Goal: Task Accomplishment & Management: Manage account settings

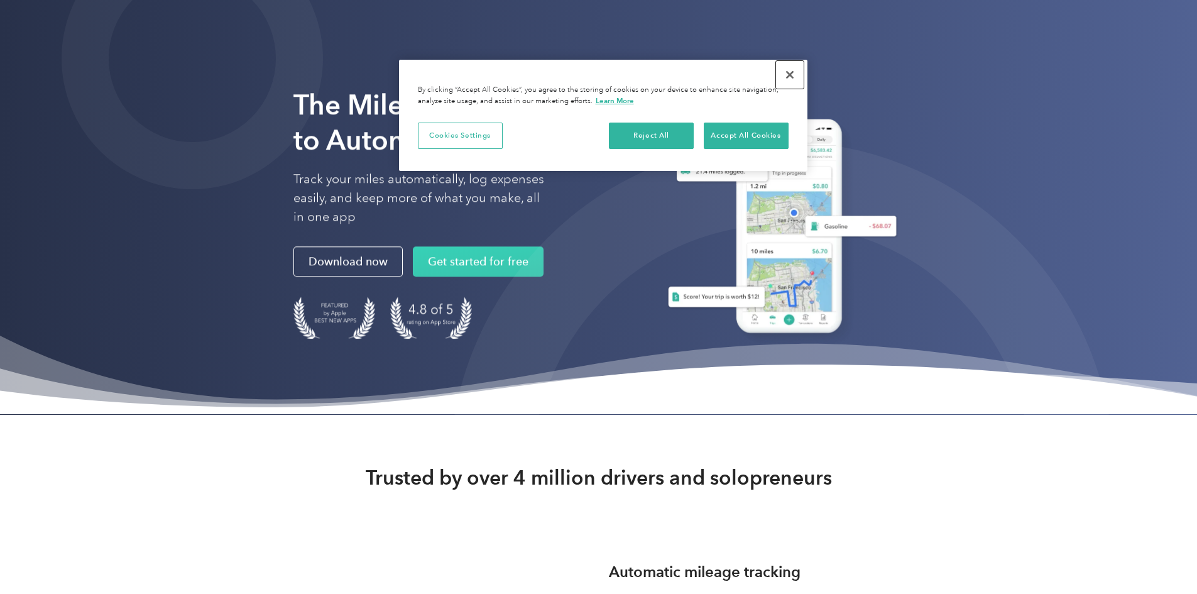
click at [794, 76] on button "Close" at bounding box center [790, 75] width 28 height 28
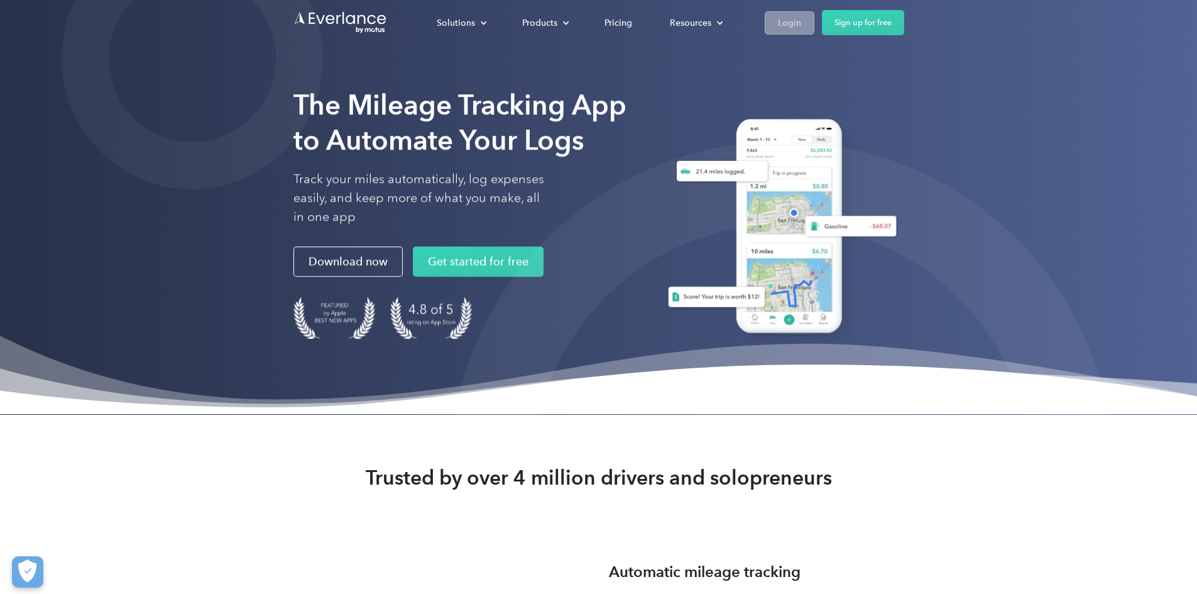
click at [801, 22] on div "Login" at bounding box center [789, 23] width 23 height 16
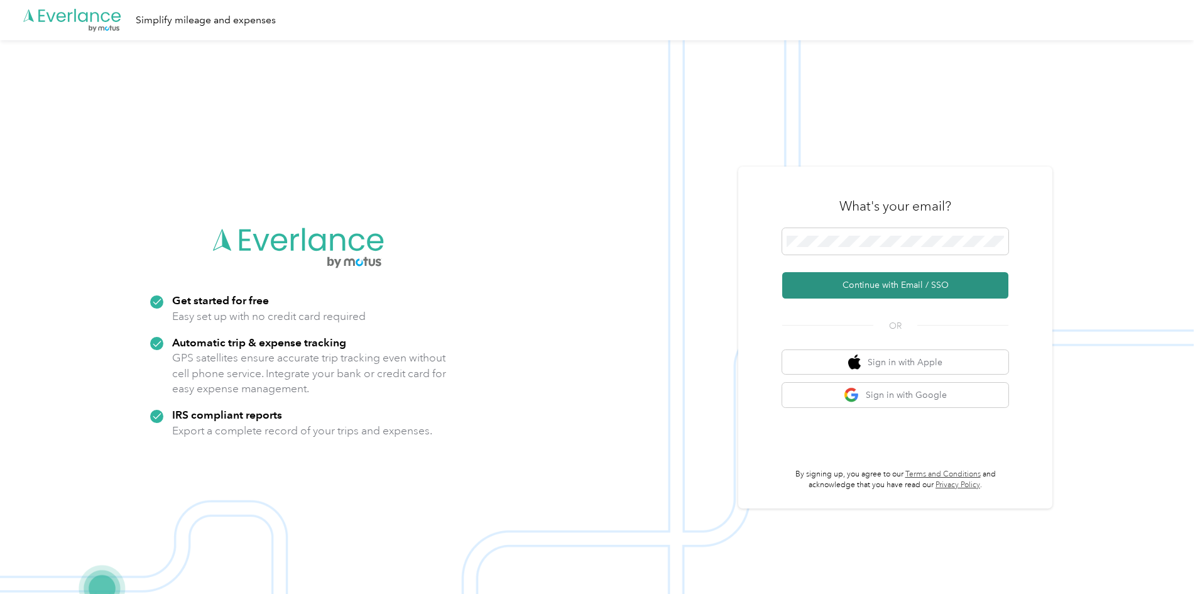
click at [870, 284] on button "Continue with Email / SSO" at bounding box center [895, 285] width 226 height 26
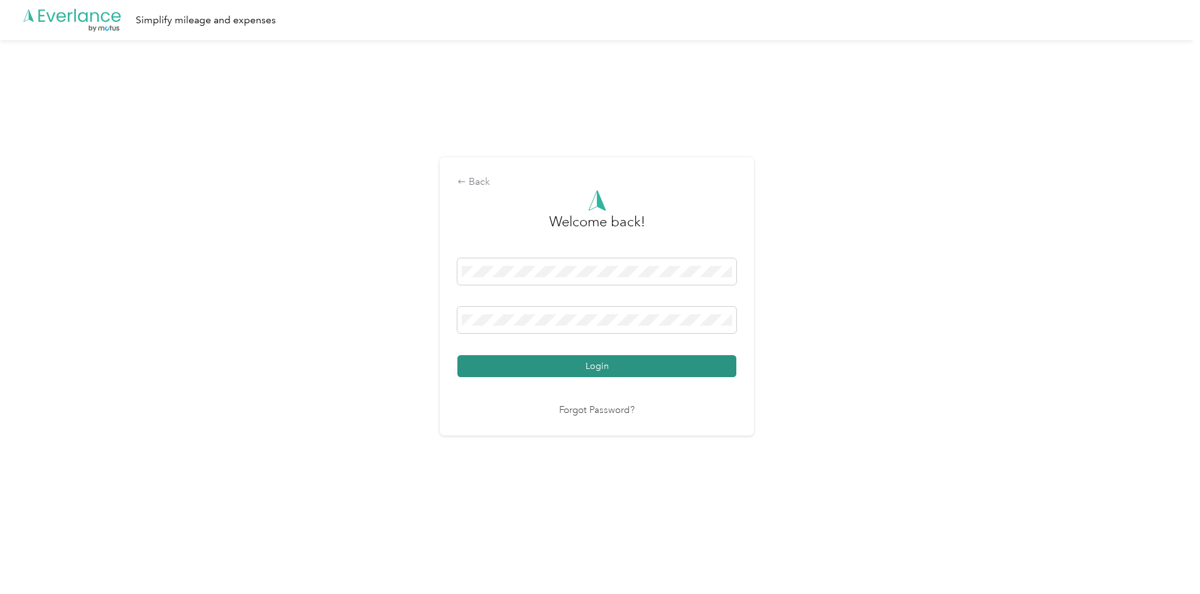
click at [581, 360] on button "Login" at bounding box center [597, 366] width 279 height 22
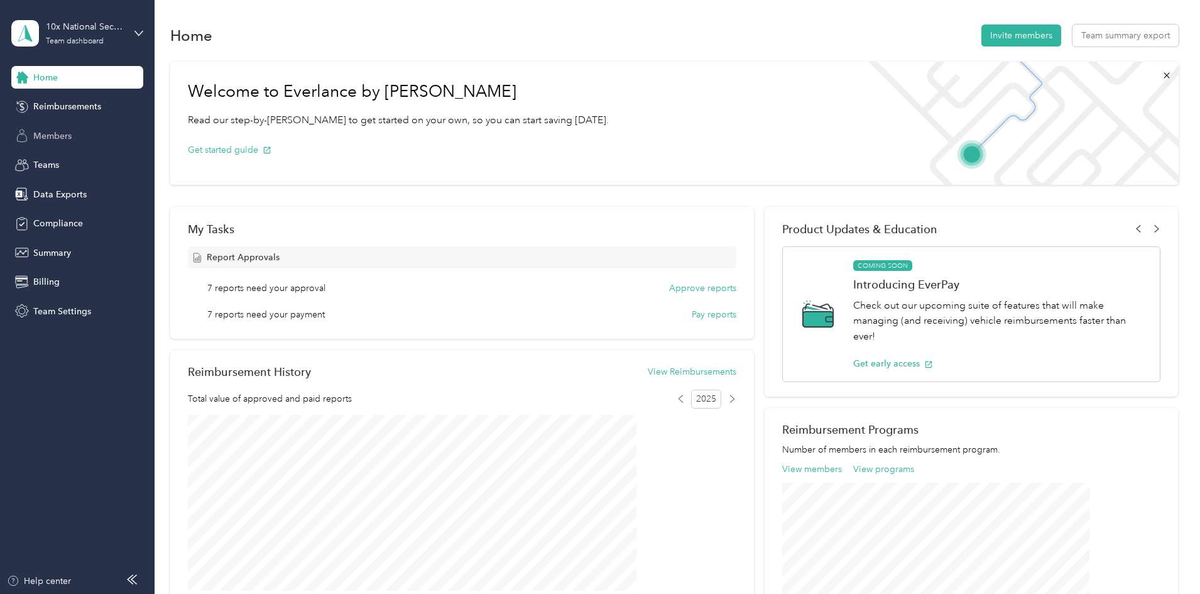
click at [40, 129] on span "Members" at bounding box center [52, 135] width 38 height 13
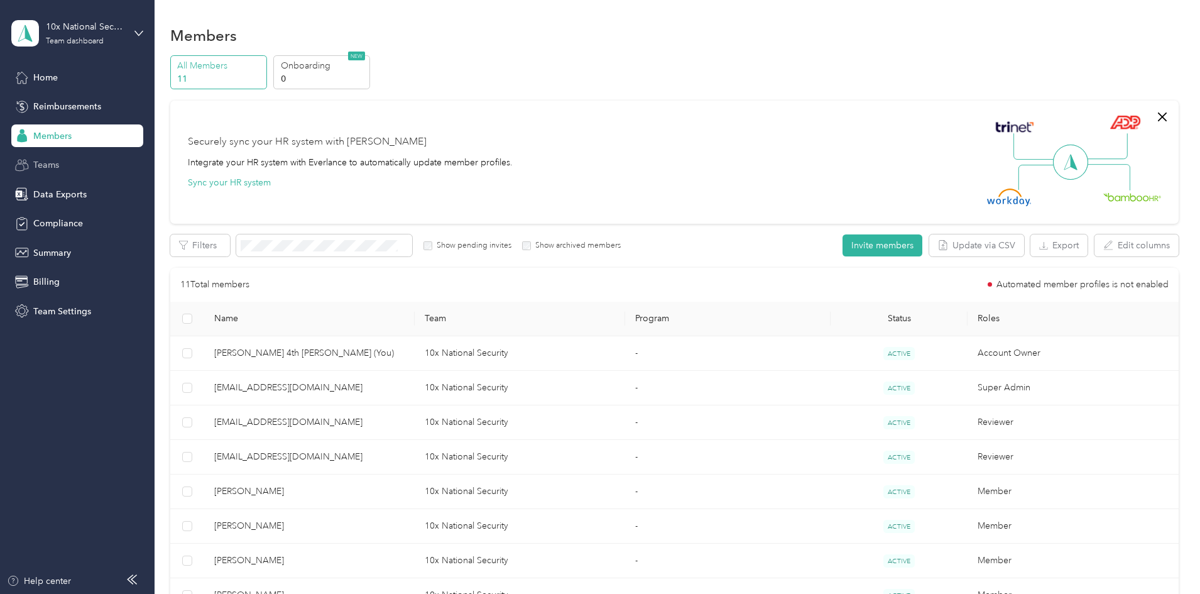
click at [65, 170] on div "Teams" at bounding box center [77, 165] width 132 height 23
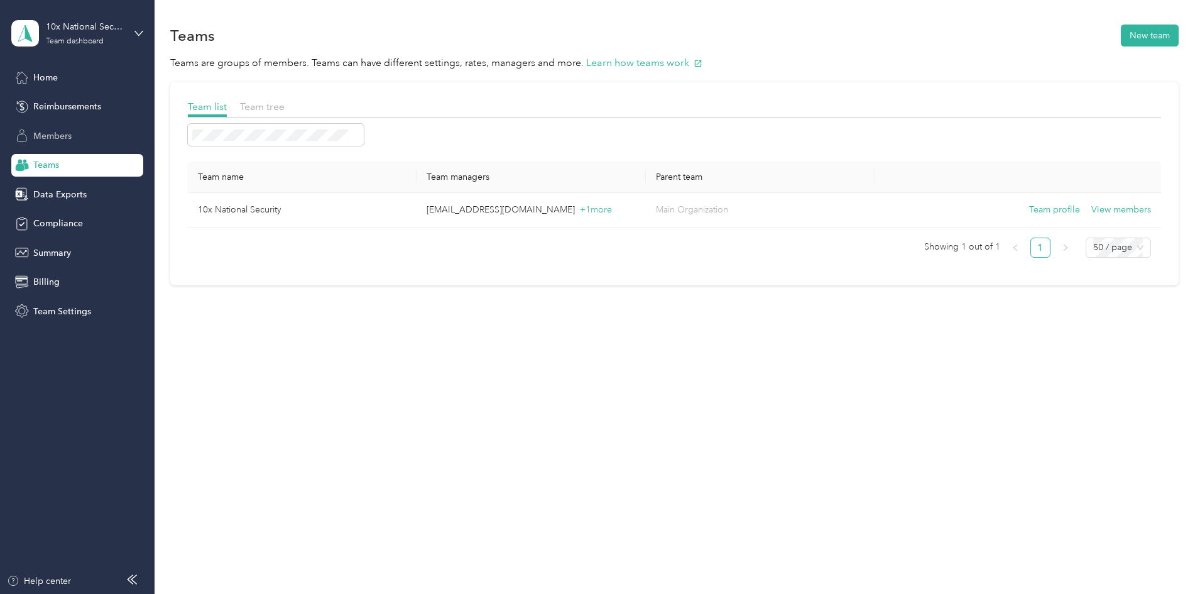
click at [77, 134] on div "Members" at bounding box center [77, 135] width 132 height 23
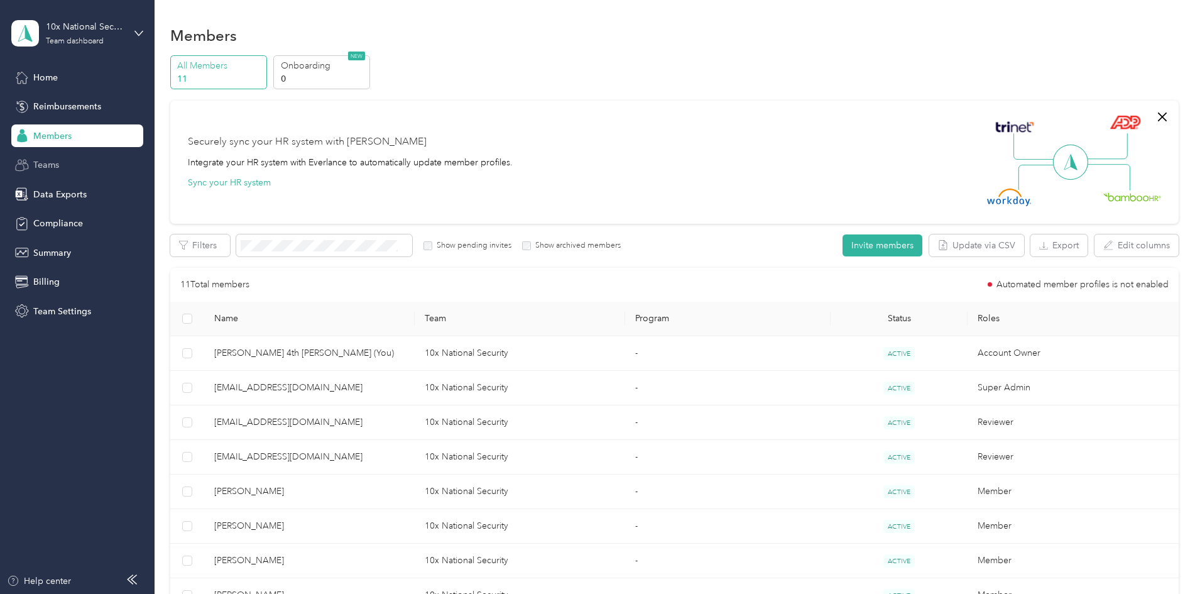
click at [57, 172] on div "Teams" at bounding box center [77, 165] width 132 height 23
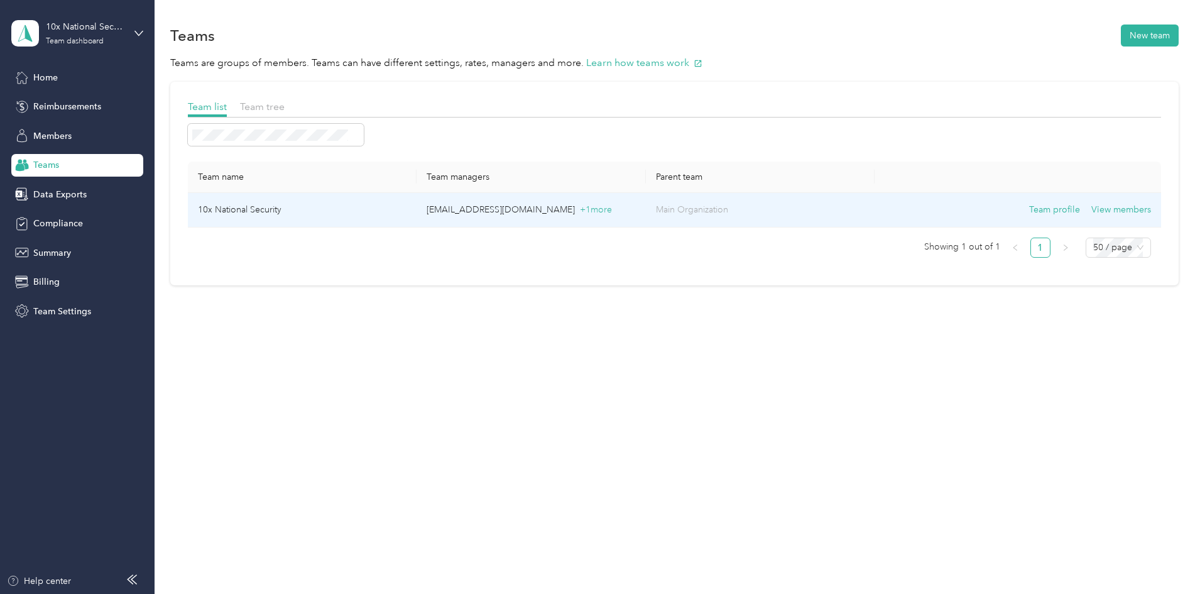
click at [610, 213] on p "success+10xnatsec@everlance.com + 1 more" at bounding box center [531, 210] width 209 height 14
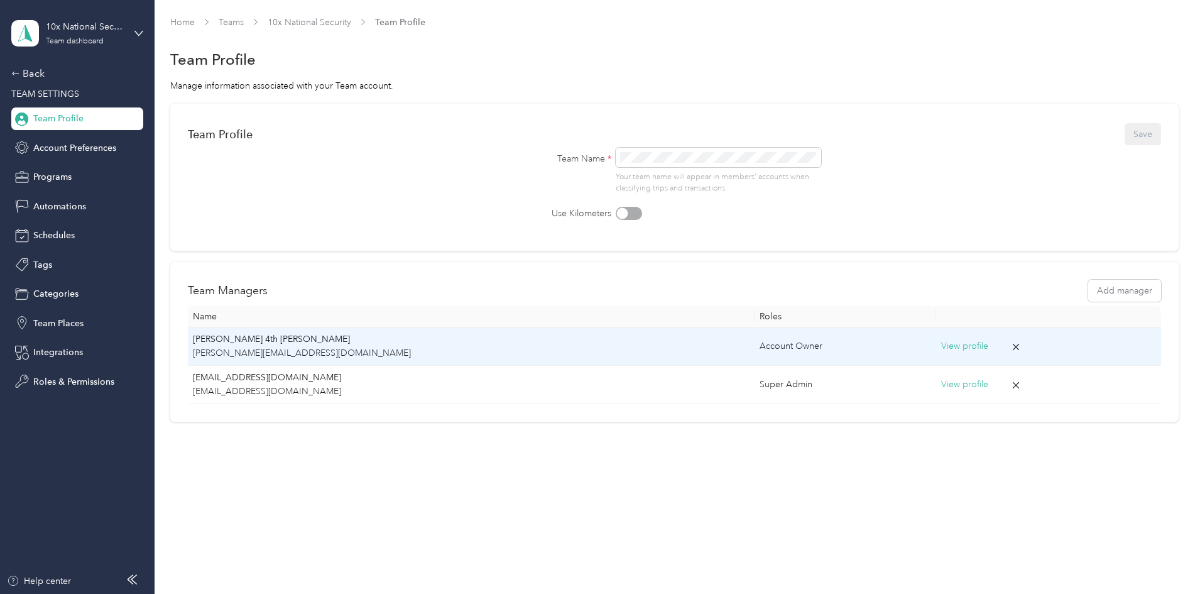
click at [941, 346] on button "View profile" at bounding box center [964, 346] width 47 height 14
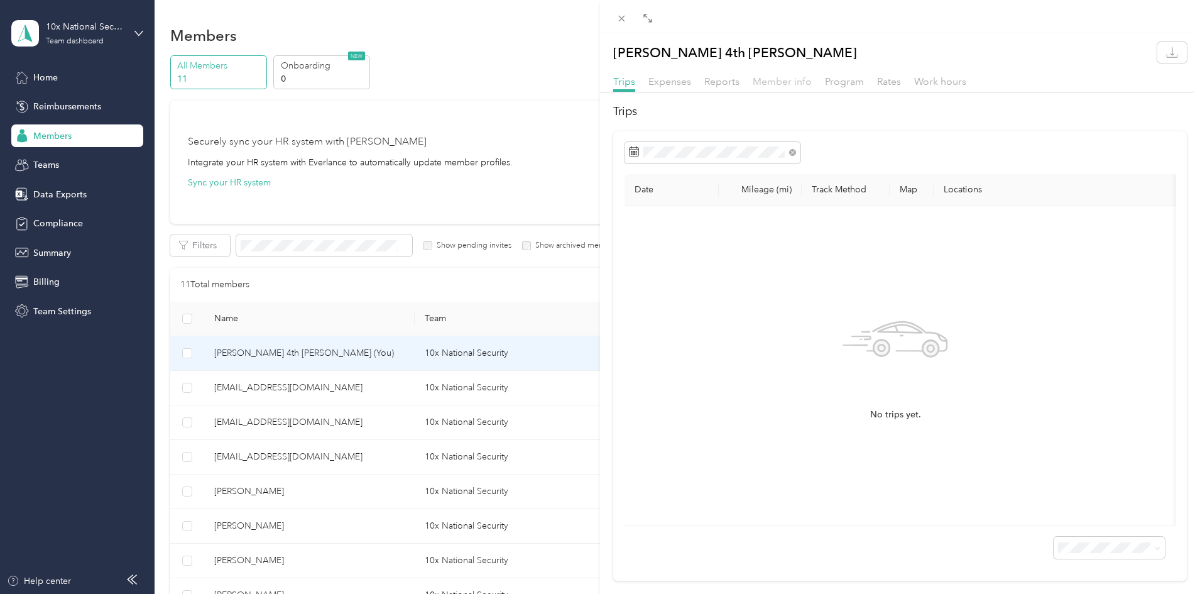
click at [788, 80] on span "Member info" at bounding box center [782, 81] width 59 height 12
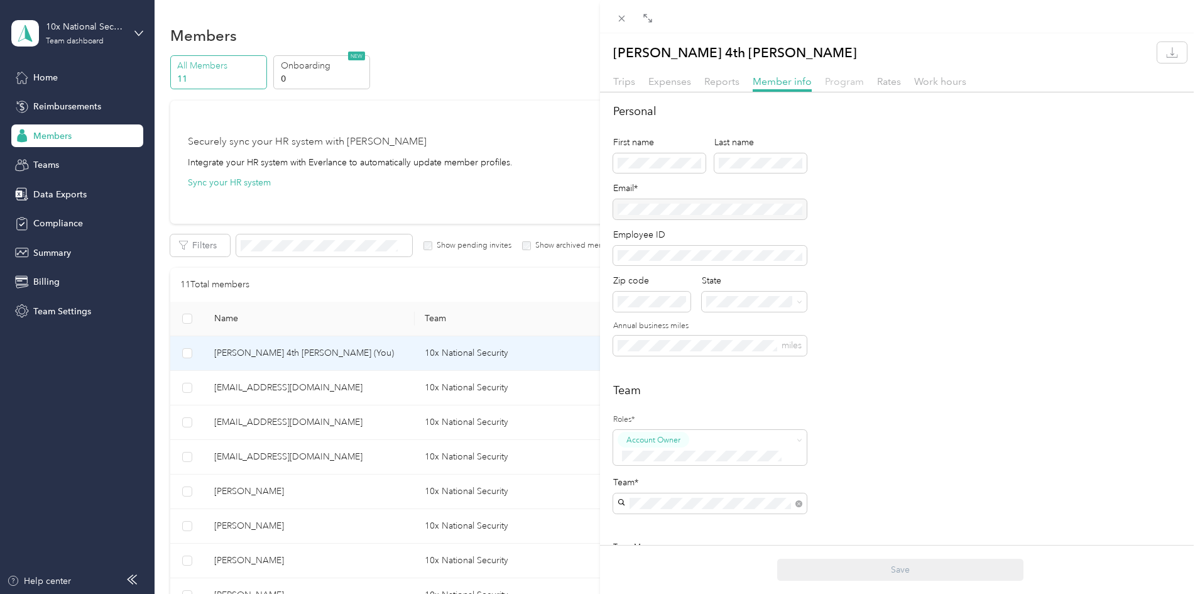
click at [855, 80] on span "Program" at bounding box center [844, 81] width 39 height 12
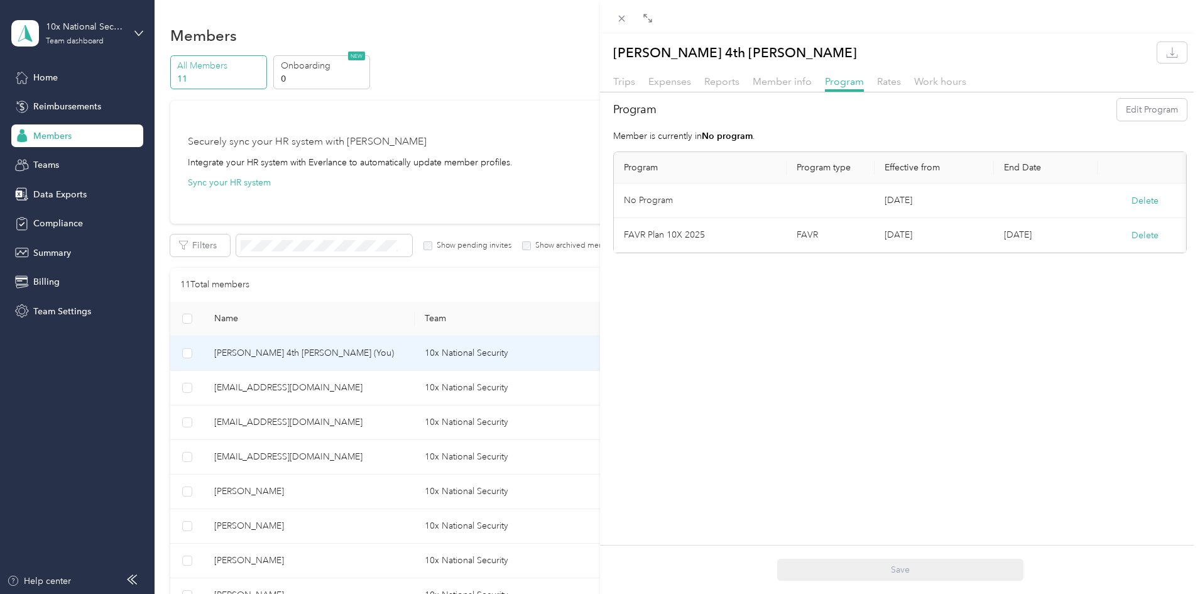
click at [701, 199] on td "No Program" at bounding box center [700, 201] width 173 height 35
click at [1138, 112] on button "Edit Program" at bounding box center [1152, 110] width 70 height 22
click at [706, 261] on div "Standard Rate CPM Program (CPM)" at bounding box center [700, 259] width 135 height 26
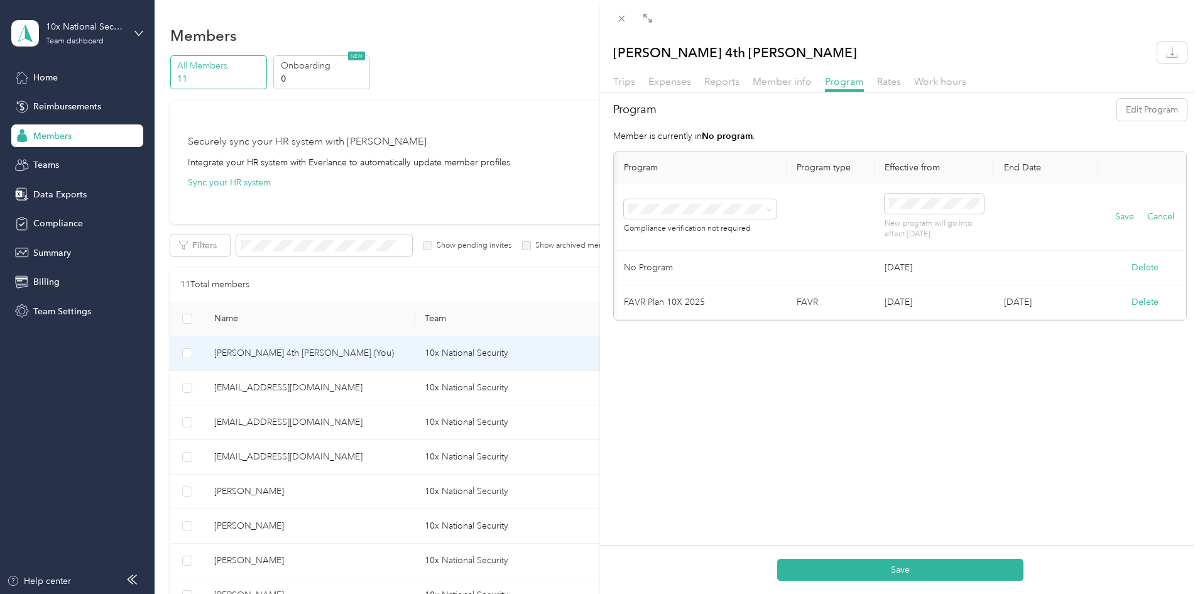
scroll to position [0, 15]
click at [908, 274] on icon at bounding box center [905, 274] width 13 height 13
click at [1001, 359] on div "20" at bounding box center [997, 358] width 16 height 16
click at [1116, 222] on button "Save" at bounding box center [1119, 217] width 19 height 14
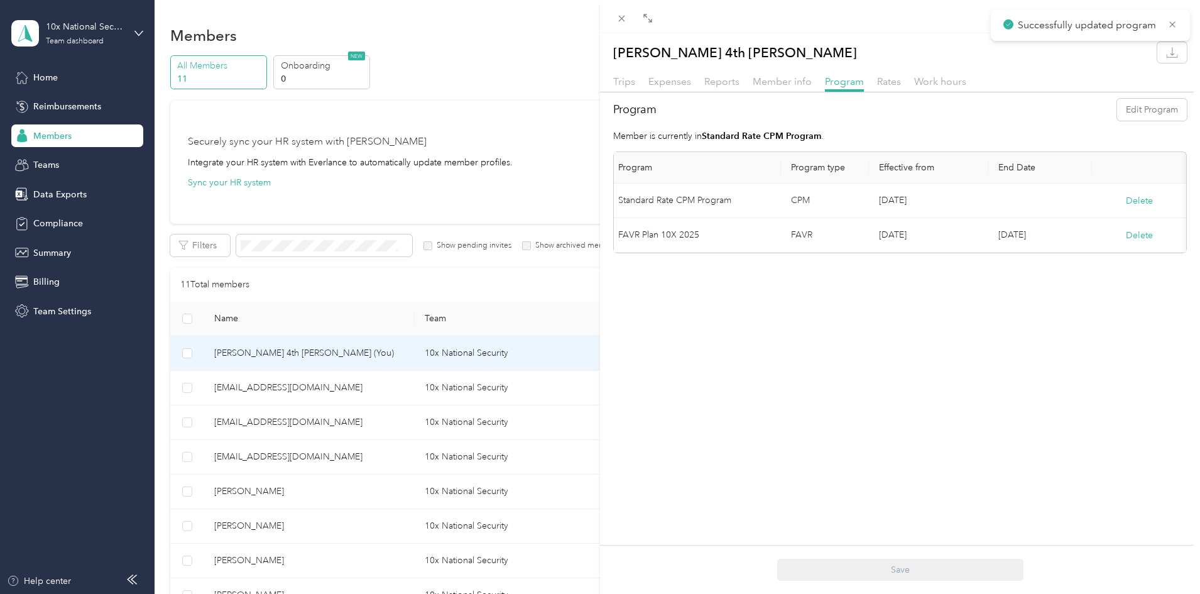
scroll to position [0, 0]
click at [886, 80] on span "Rates" at bounding box center [889, 81] width 24 height 12
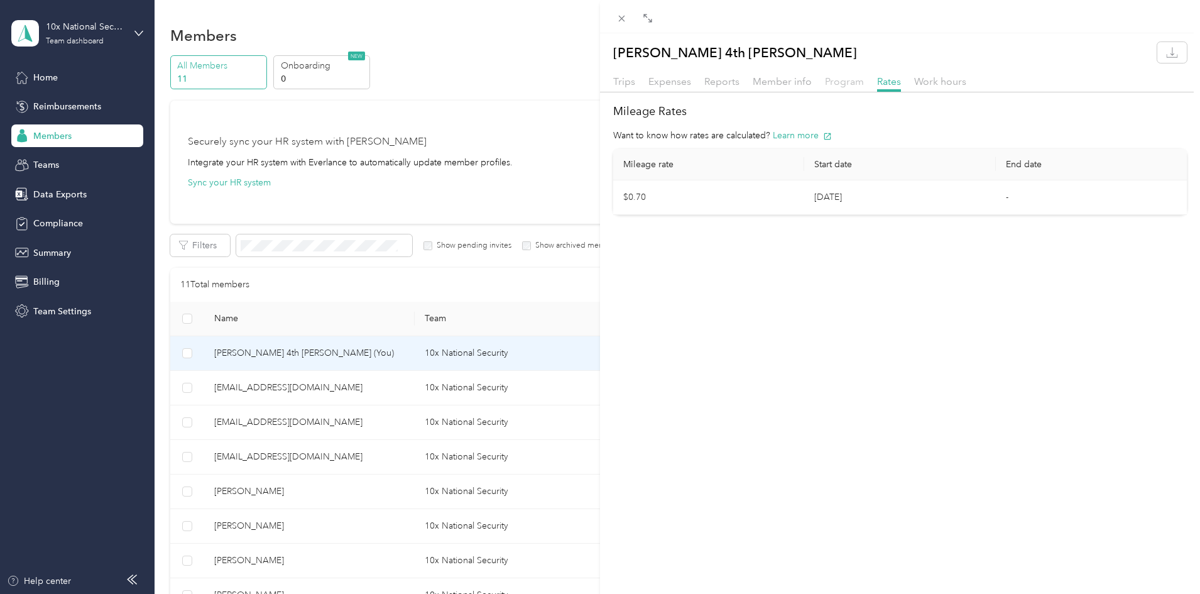
click at [841, 81] on span "Program" at bounding box center [844, 81] width 39 height 12
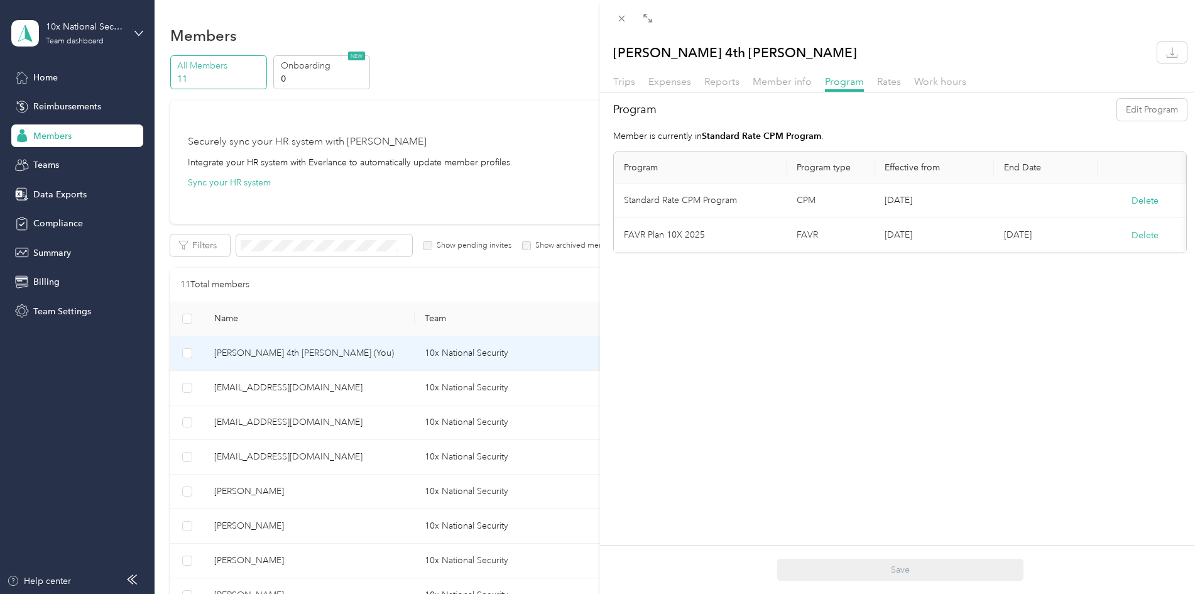
click at [825, 82] on div "Program" at bounding box center [844, 82] width 39 height 16
click at [791, 85] on span "Member info" at bounding box center [782, 81] width 59 height 12
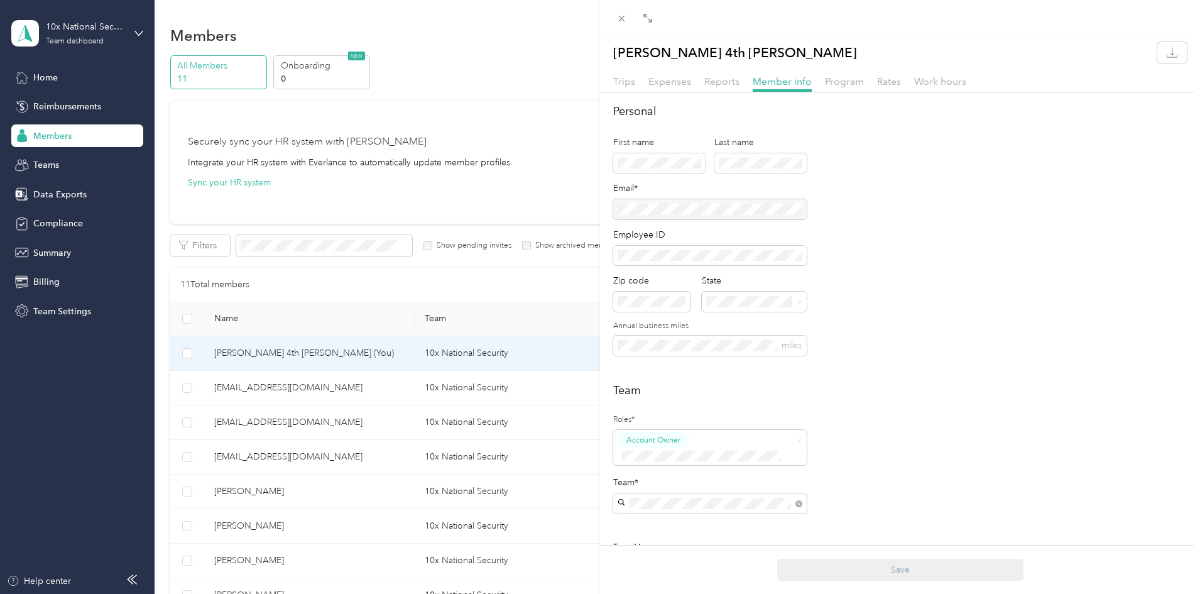
click at [53, 251] on div "John W. 4th Eubank Trips Expenses Reports Member info Program Rates Work hours …" at bounding box center [600, 297] width 1200 height 594
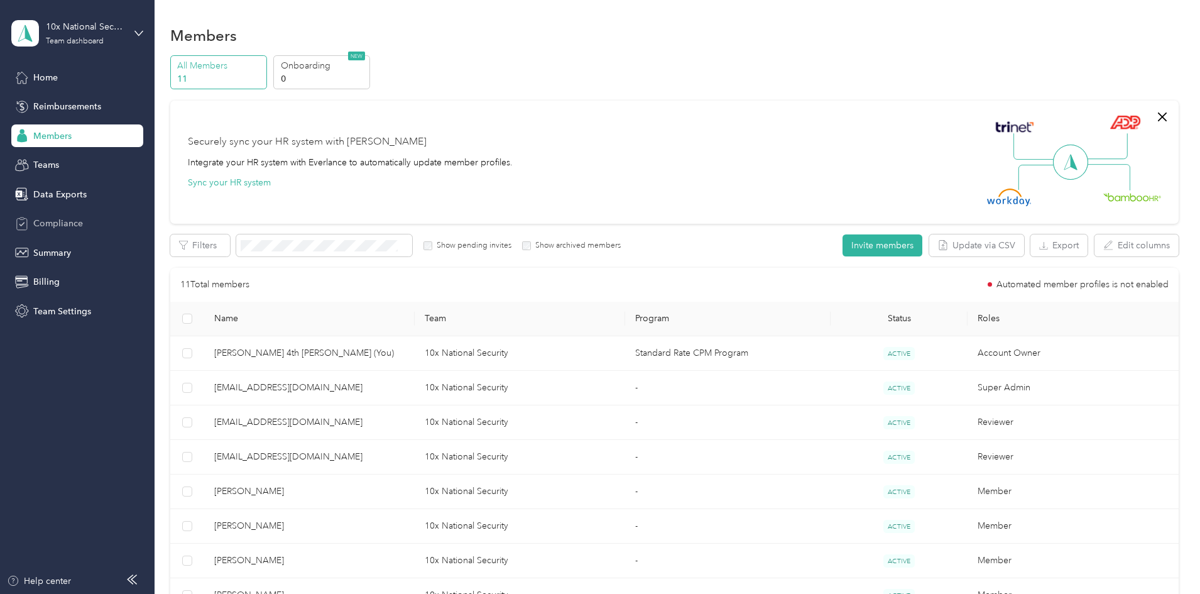
click at [63, 224] on span "Compliance" at bounding box center [58, 223] width 50 height 13
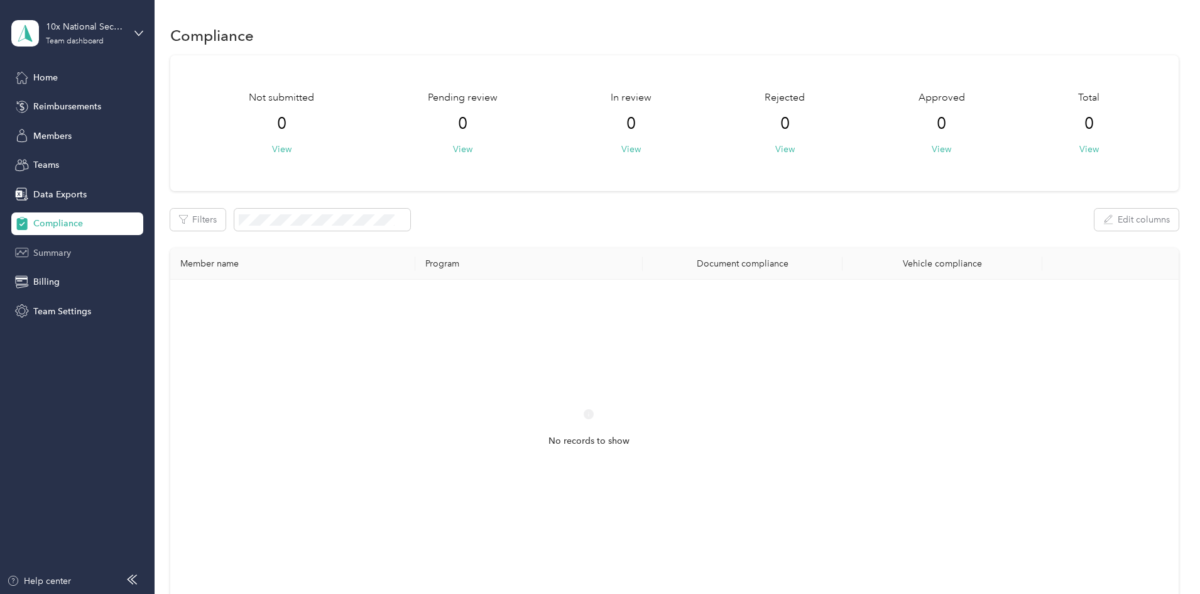
click at [57, 251] on span "Summary" at bounding box center [52, 252] width 38 height 13
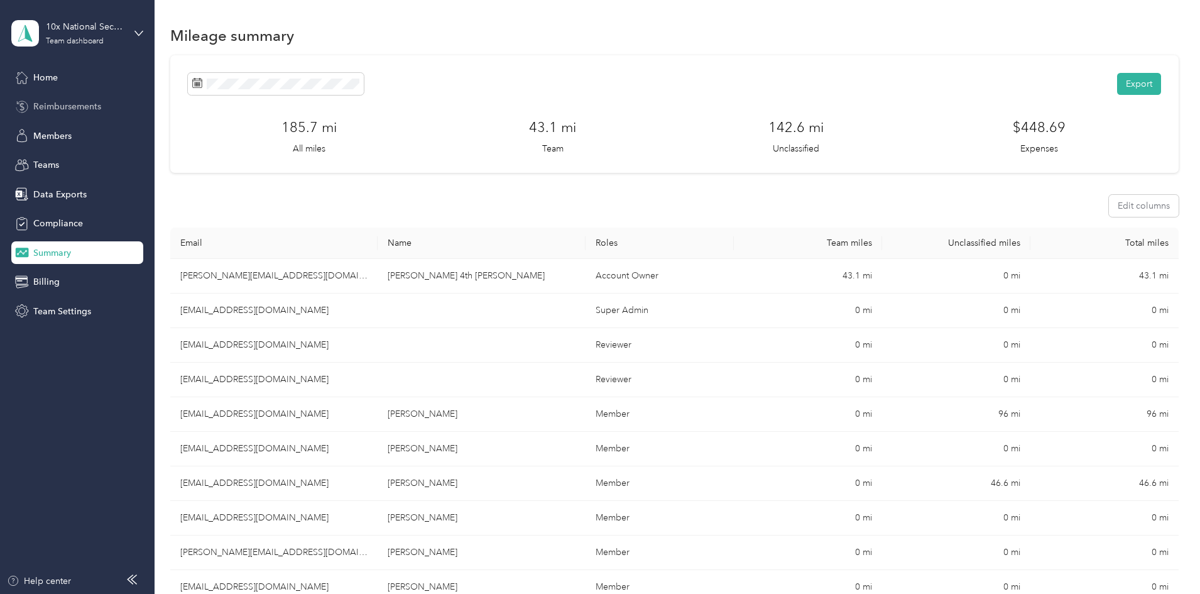
click at [56, 101] on span "Reimbursements" at bounding box center [67, 106] width 68 height 13
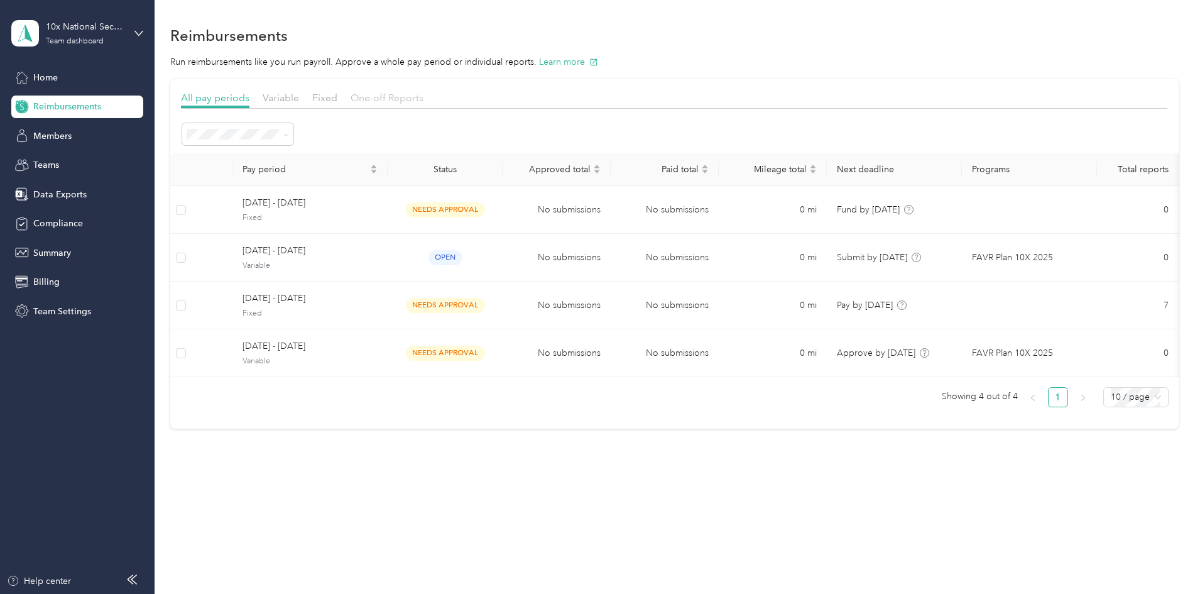
click at [424, 97] on span "One-off Reports" at bounding box center [387, 98] width 73 height 12
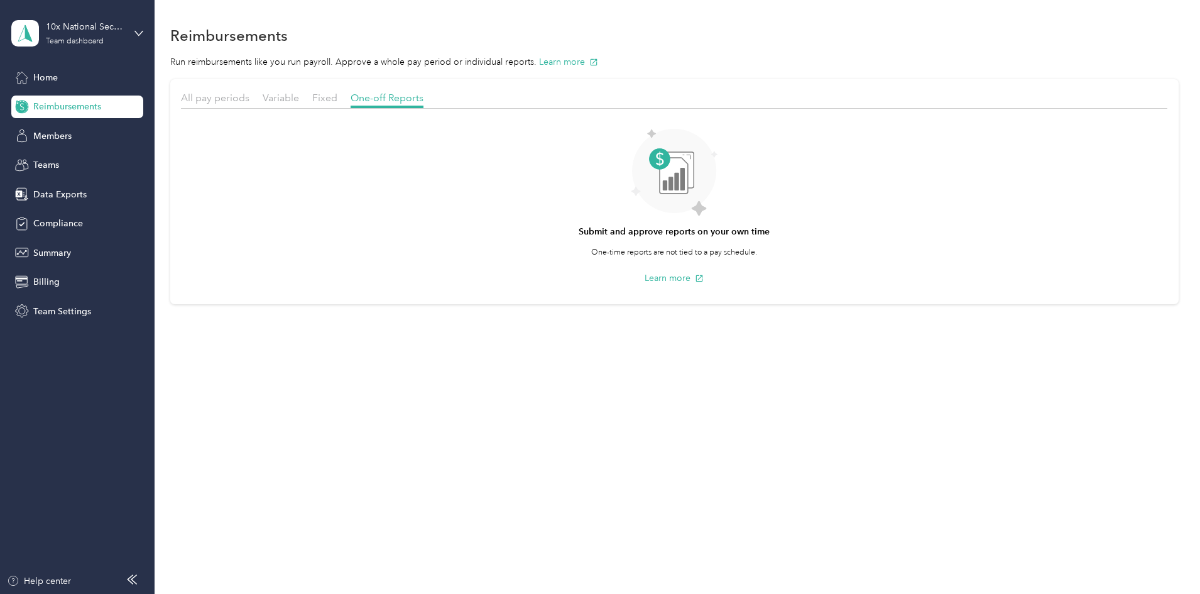
click at [662, 243] on div "Submit and approve reports on your own time One-time reports are not tied to a …" at bounding box center [674, 204] width 987 height 178
click at [53, 202] on div "Data Exports" at bounding box center [77, 194] width 132 height 23
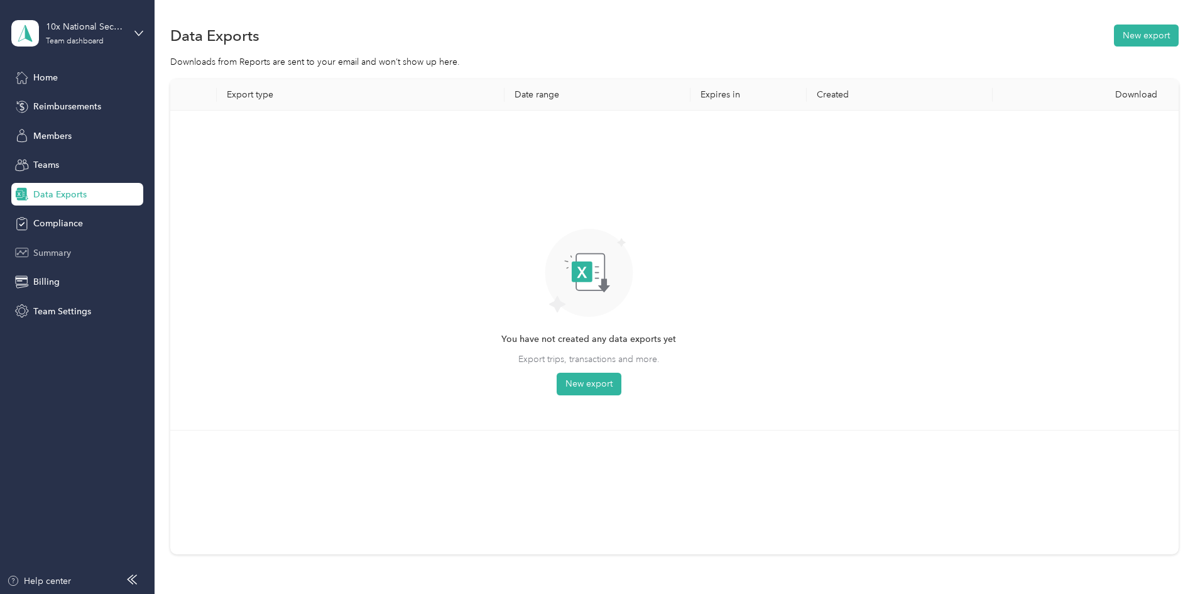
click at [35, 250] on span "Summary" at bounding box center [52, 252] width 38 height 13
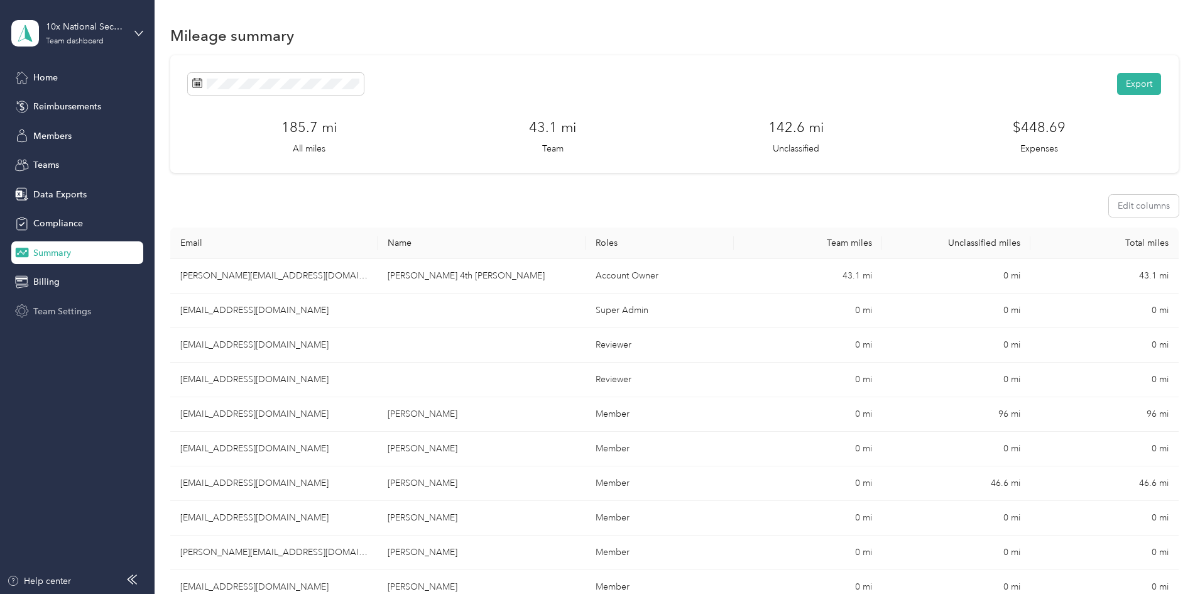
click at [55, 312] on span "Team Settings" at bounding box center [62, 311] width 58 height 13
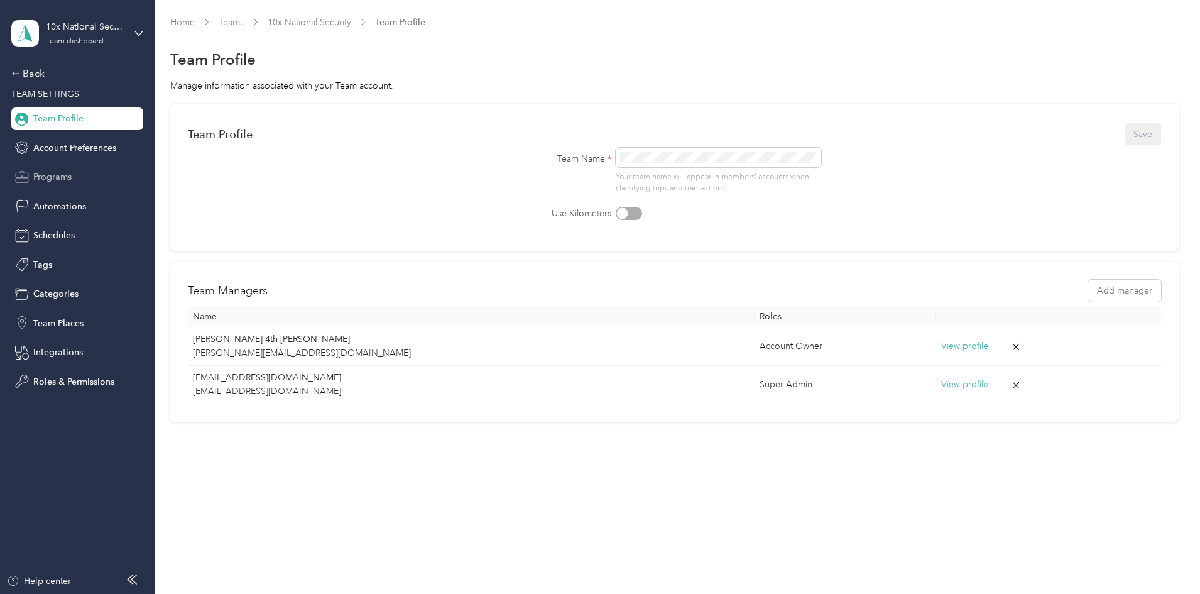
click at [62, 176] on span "Programs" at bounding box center [52, 176] width 38 height 13
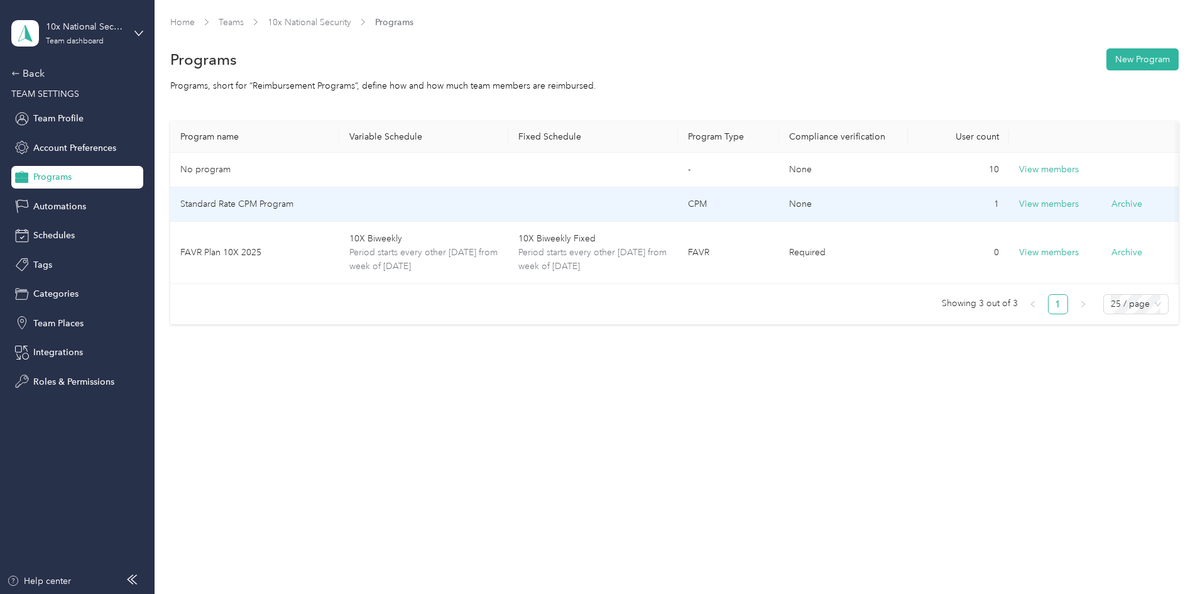
click at [339, 201] on td "Standard Rate CPM Program" at bounding box center [254, 204] width 169 height 35
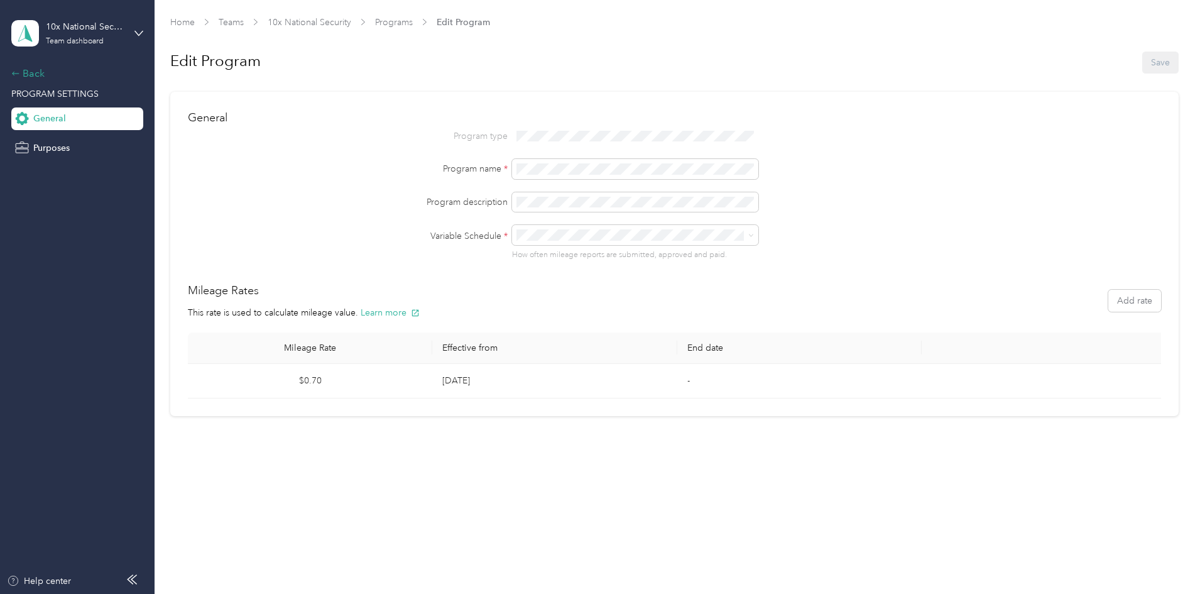
click at [39, 74] on div "Back" at bounding box center [74, 73] width 126 height 15
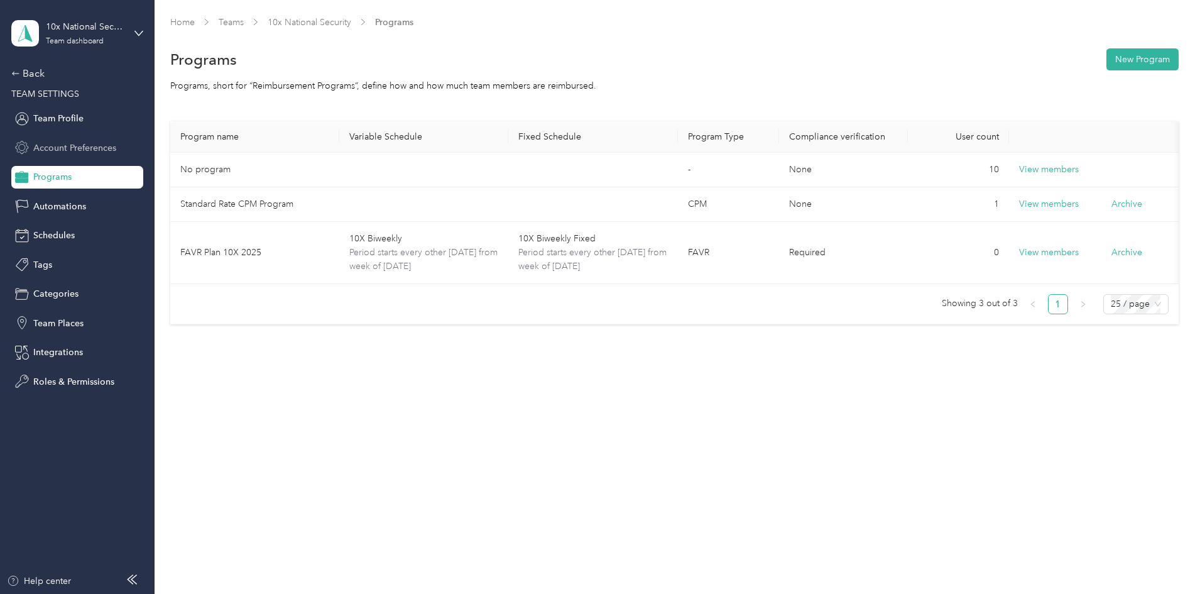
click at [31, 140] on div "Account Preferences" at bounding box center [77, 147] width 132 height 23
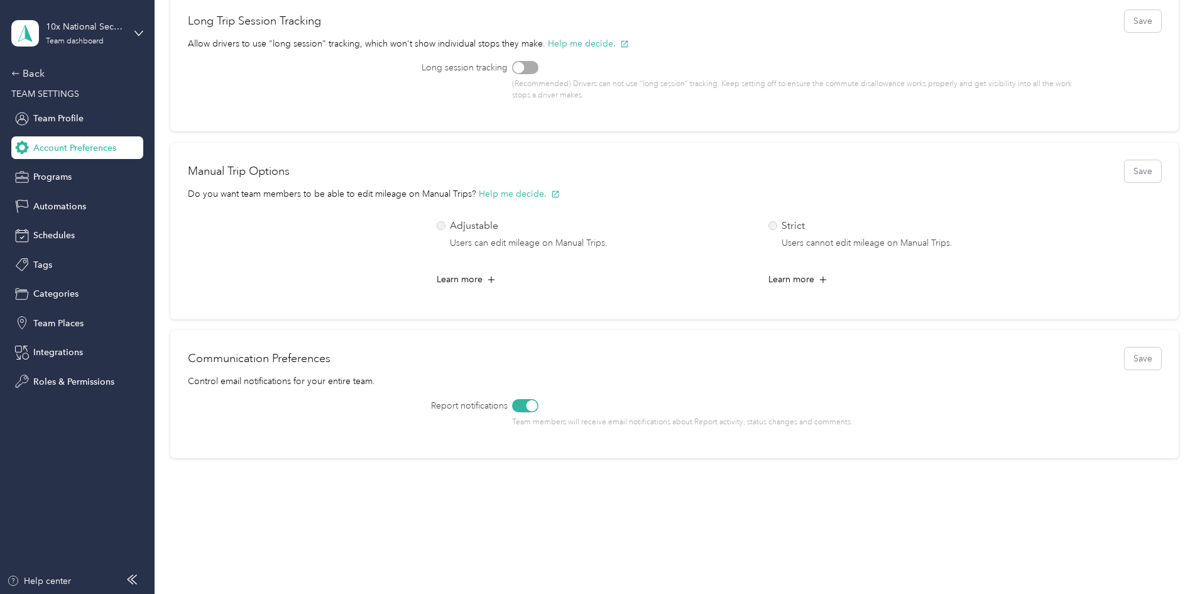
scroll to position [421, 0]
click at [46, 123] on span "Team Profile" at bounding box center [58, 118] width 50 height 13
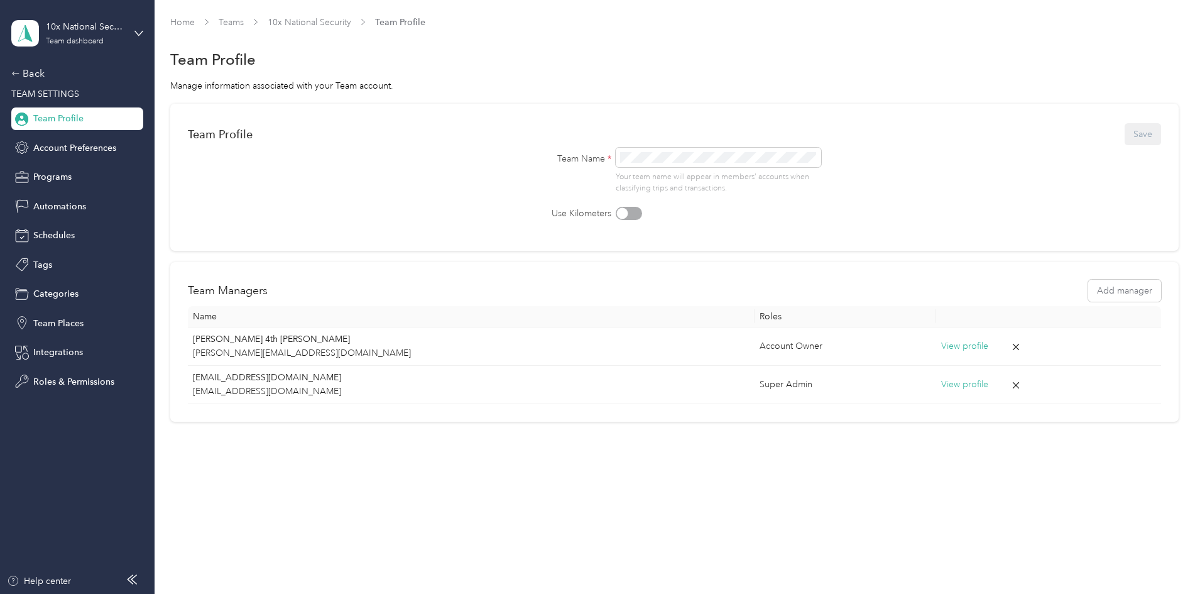
click at [45, 164] on div "Back TEAM SETTINGS Team Profile Account Preferences Programs Automations Schedu…" at bounding box center [77, 229] width 132 height 327
click at [62, 139] on div "Account Preferences" at bounding box center [77, 147] width 132 height 23
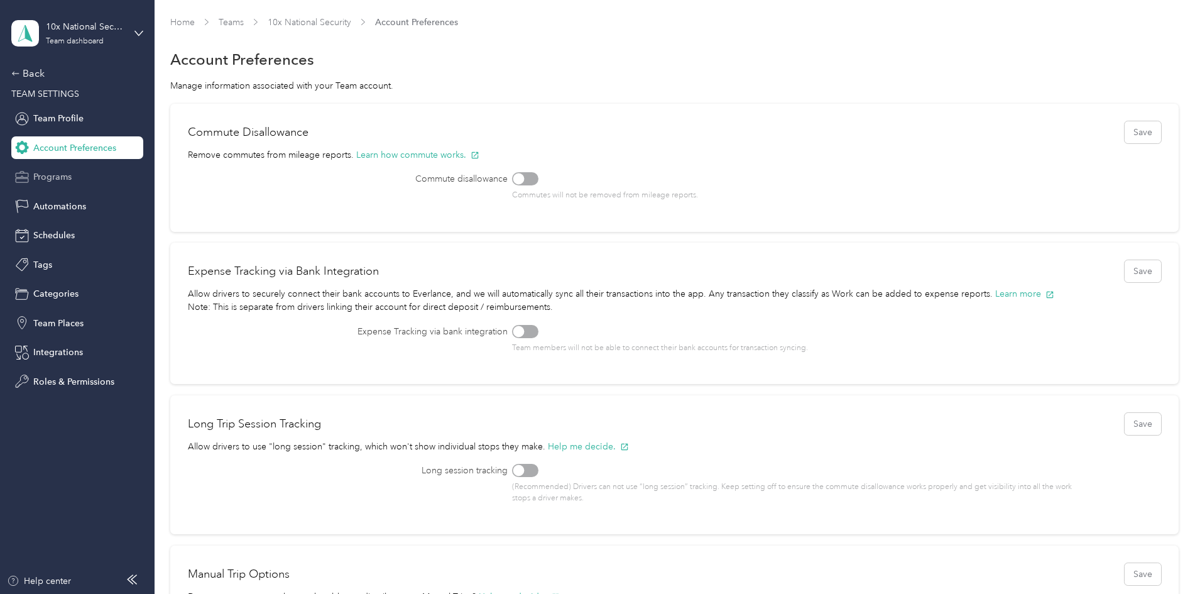
click at [59, 175] on span "Programs" at bounding box center [52, 176] width 38 height 13
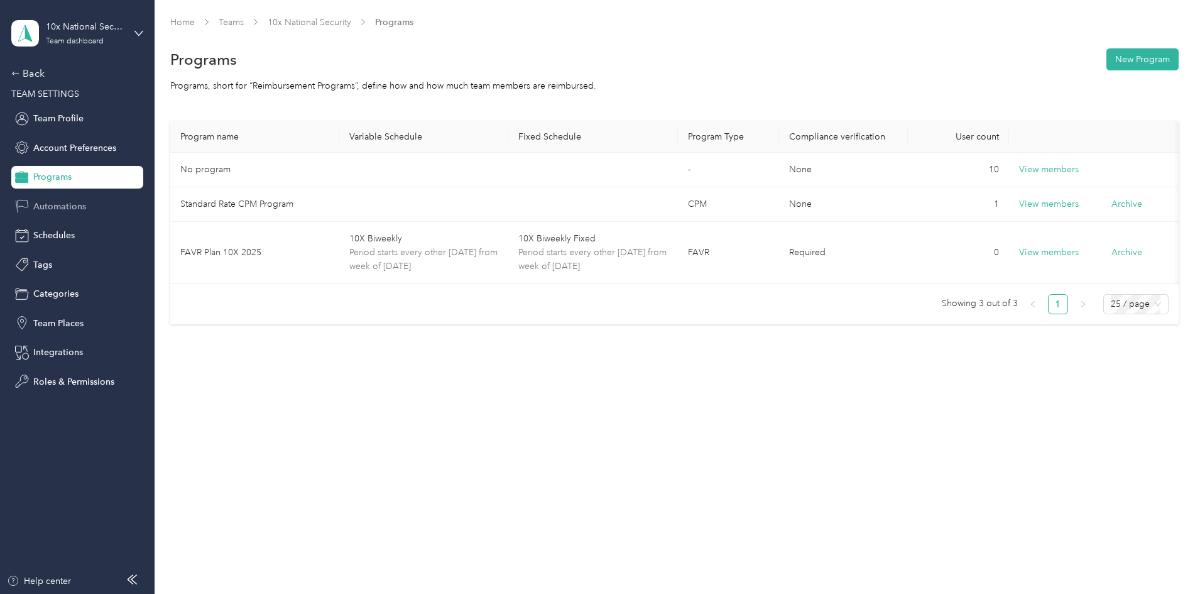
click at [52, 200] on span "Automations" at bounding box center [59, 206] width 53 height 13
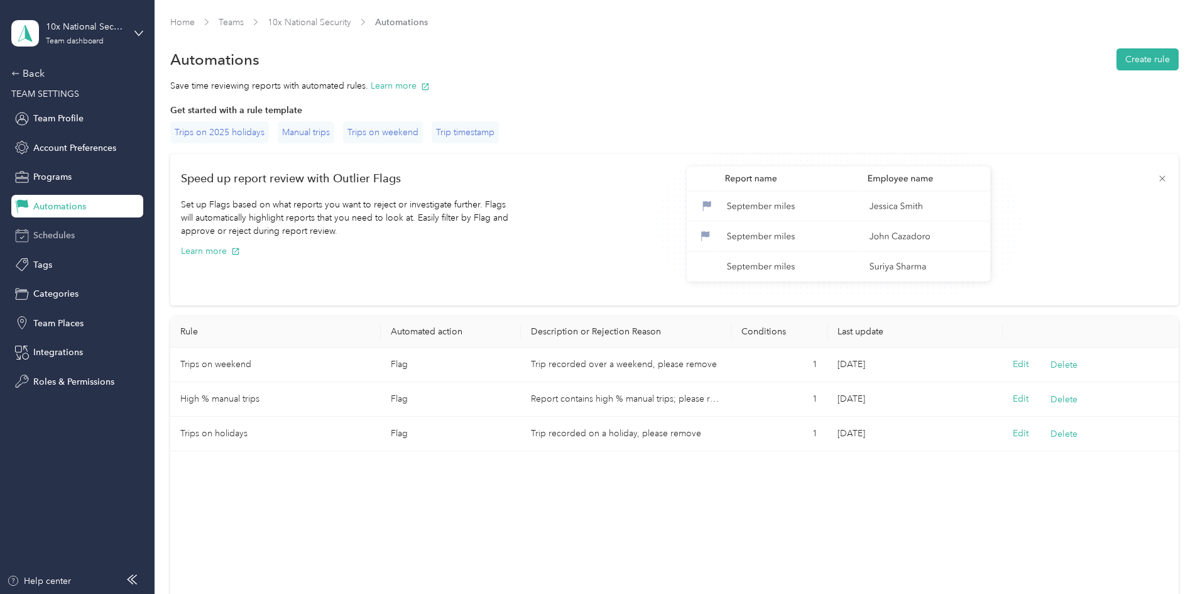
click at [53, 241] on span "Schedules" at bounding box center [53, 235] width 41 height 13
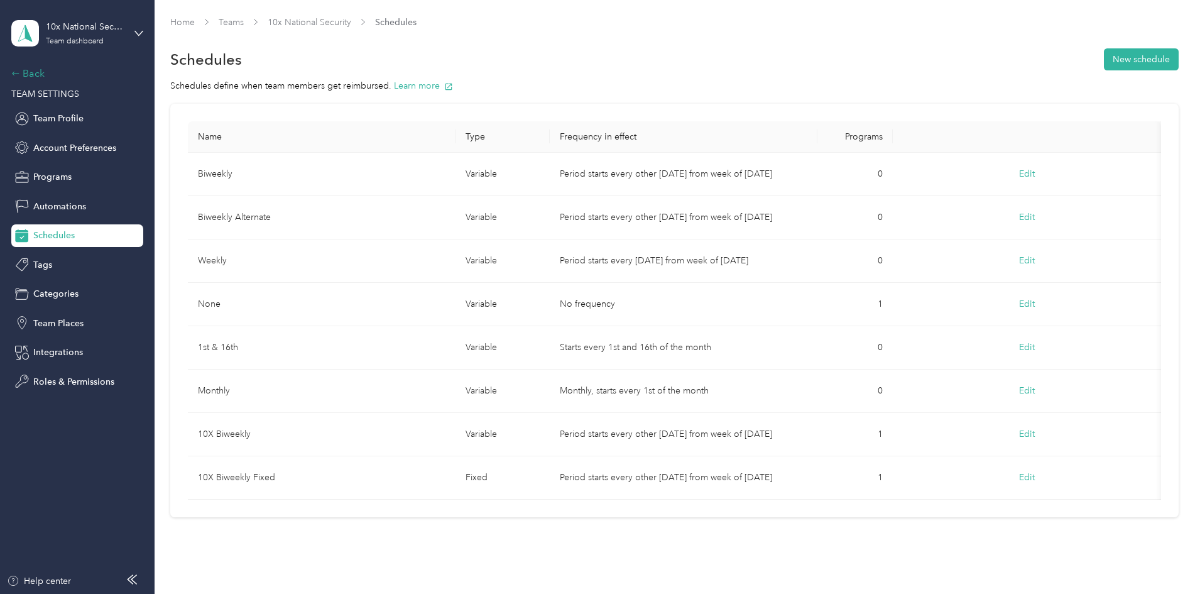
click at [19, 75] on icon at bounding box center [15, 73] width 9 height 9
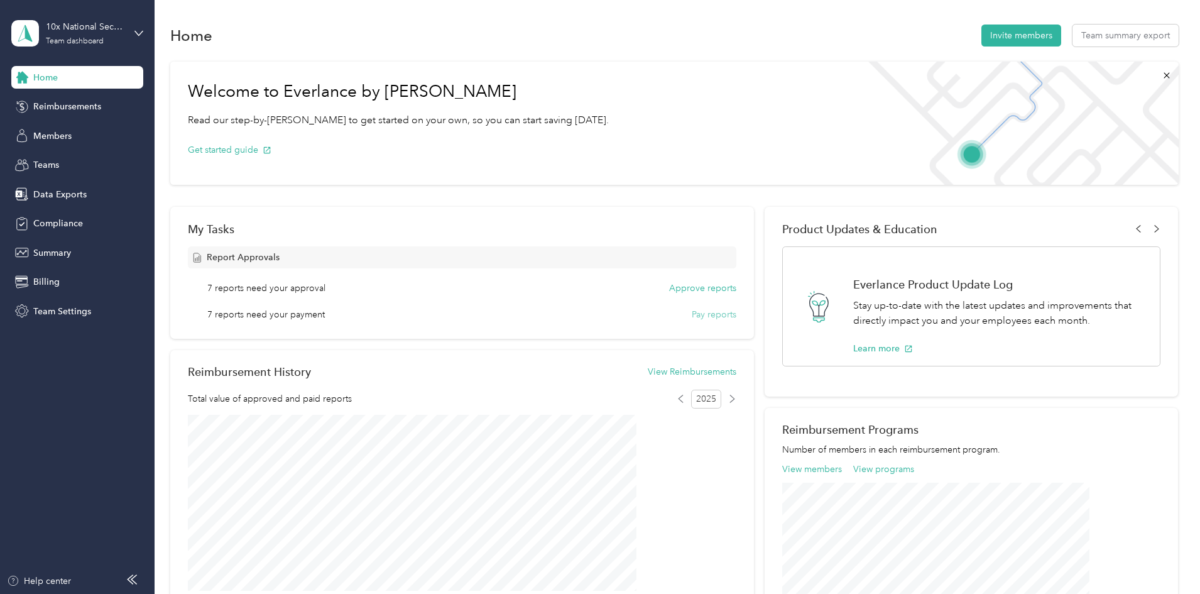
click at [692, 314] on button "Pay reports" at bounding box center [714, 314] width 45 height 13
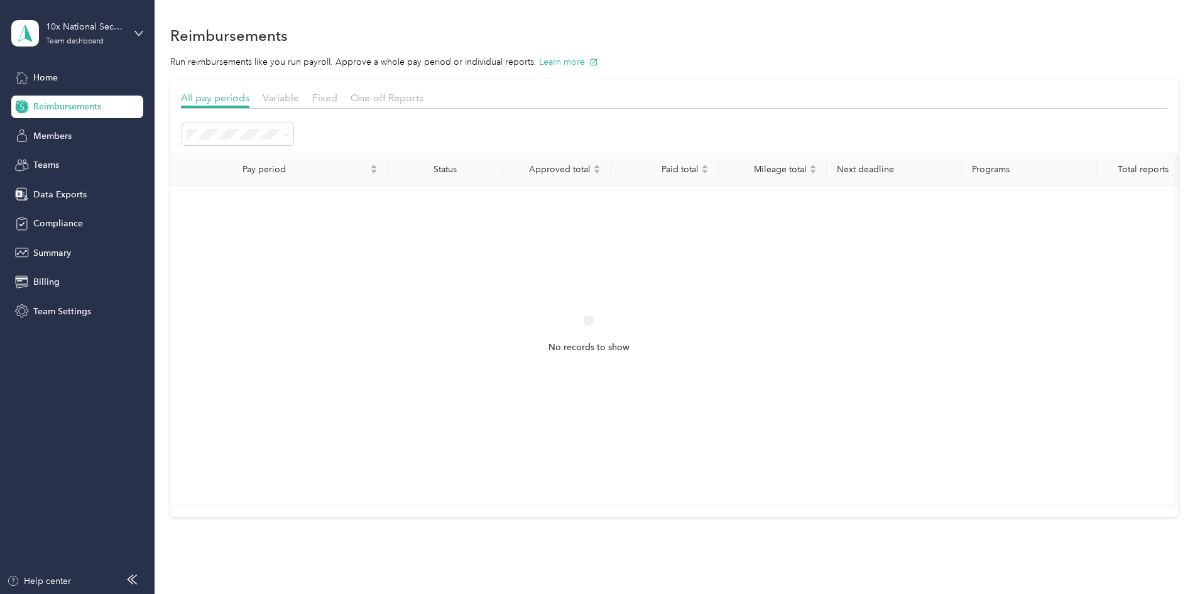
click at [318, 247] on div "Approved" at bounding box center [322, 245] width 94 height 13
click at [302, 199] on div "Open" at bounding box center [322, 201] width 94 height 13
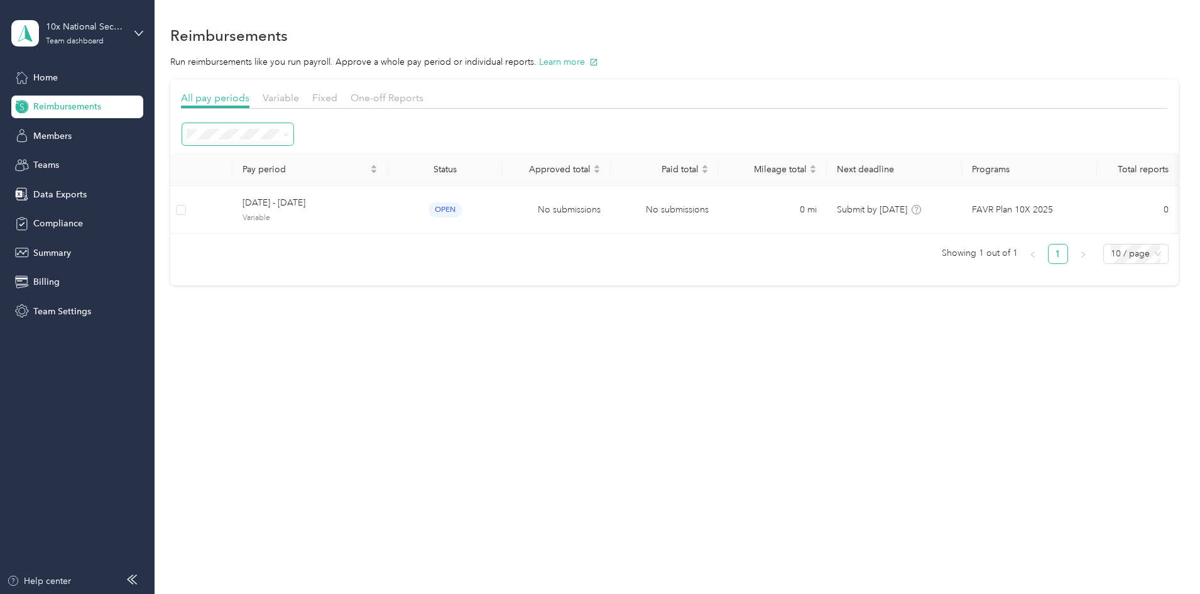
click at [294, 142] on span at bounding box center [237, 134] width 111 height 22
click at [312, 160] on li "All periods" at bounding box center [322, 155] width 111 height 22
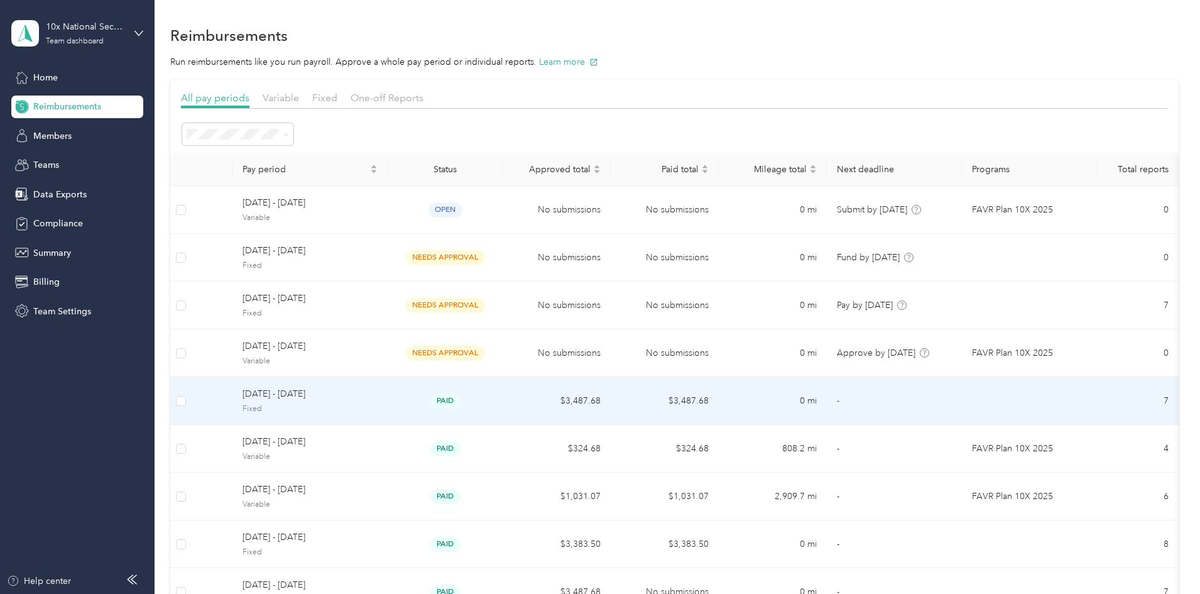
scroll to position [260, 0]
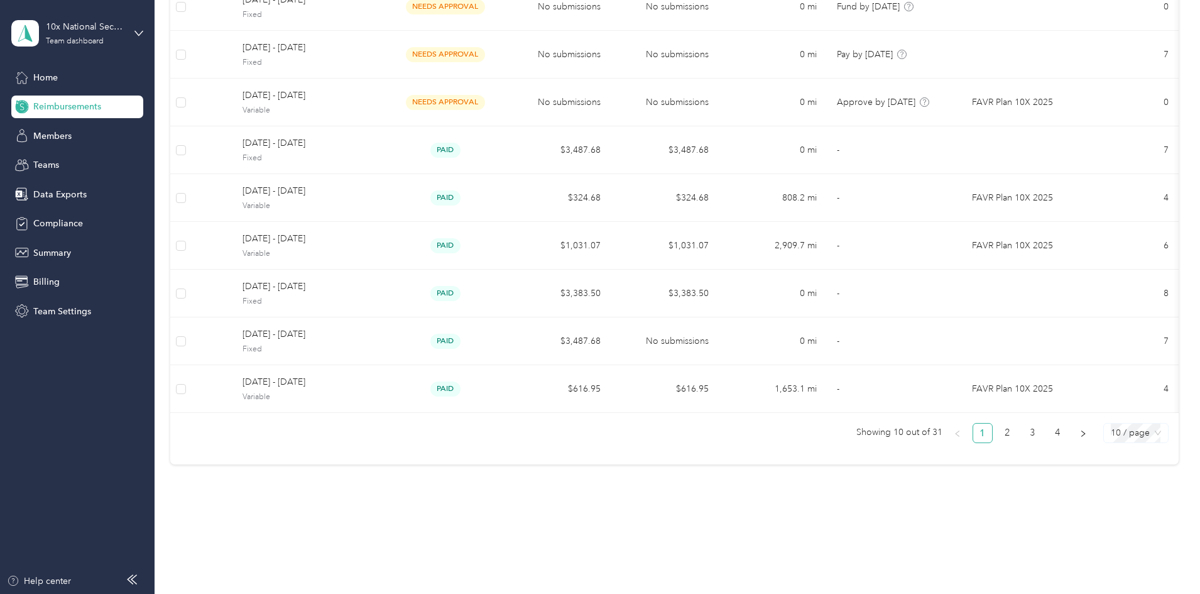
click at [1111, 437] on span "10 / page" at bounding box center [1136, 433] width 50 height 19
click at [1114, 522] on div "100 / page" at bounding box center [1136, 519] width 45 height 14
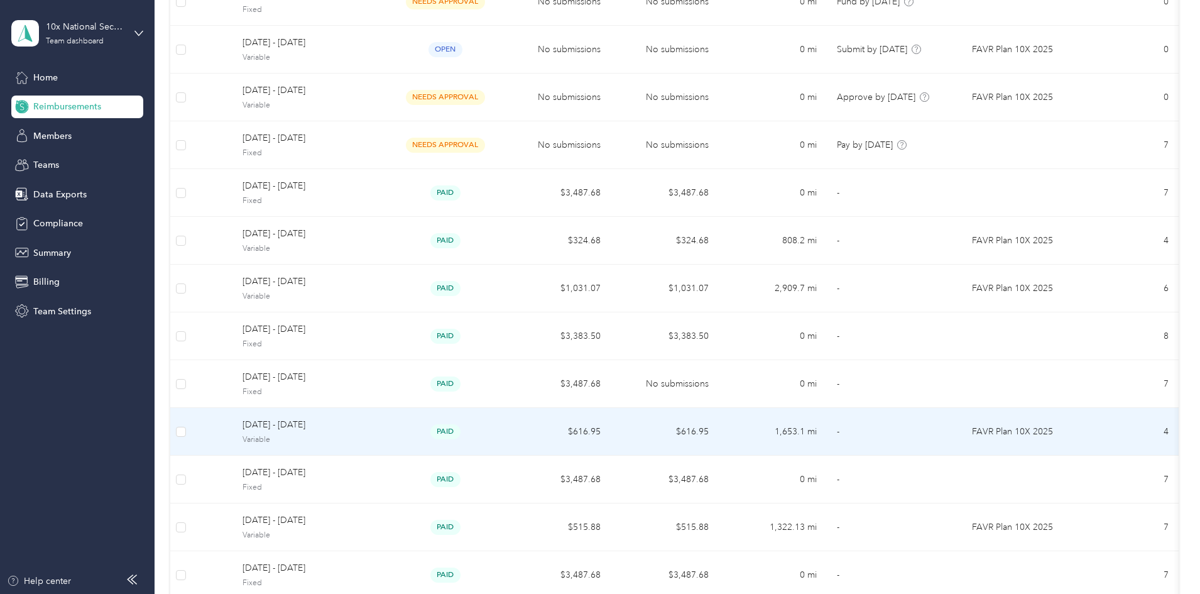
scroll to position [0, 0]
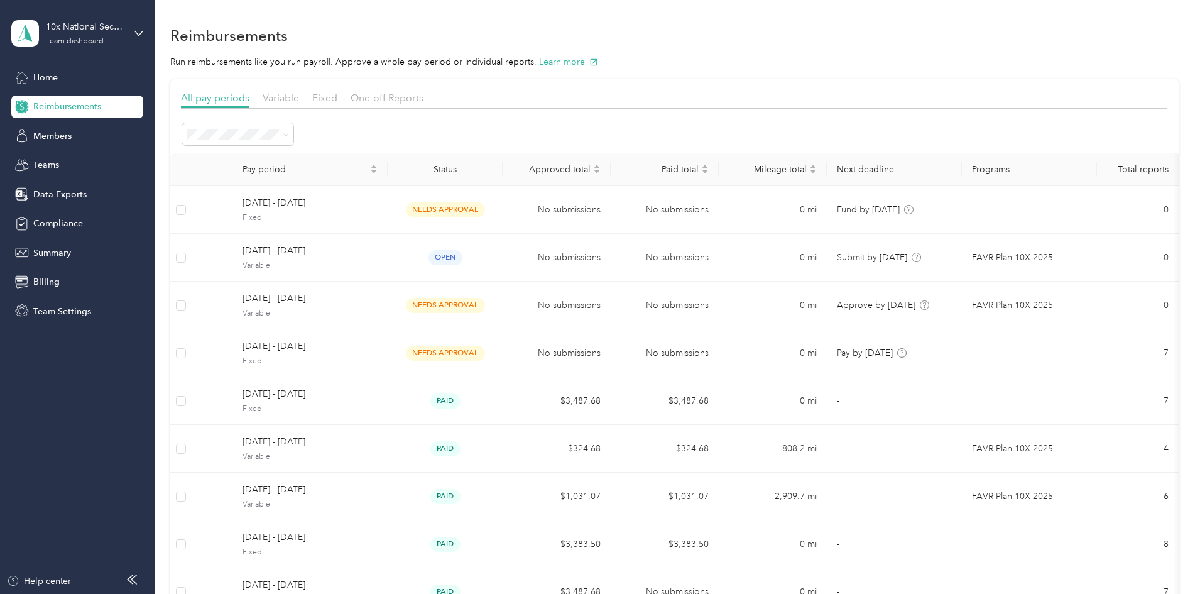
click at [192, 168] on th at bounding box center [180, 169] width 21 height 33
click at [720, 63] on p "Run reimbursements like you run payroll. Approve a whole pay period or individu…" at bounding box center [674, 61] width 1009 height 13
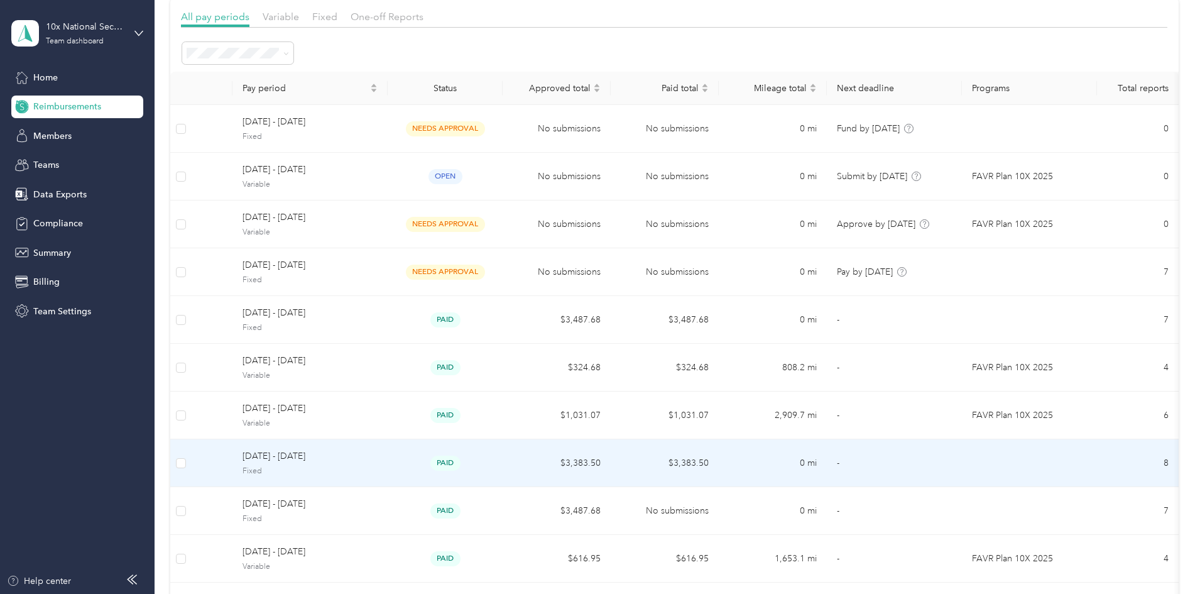
scroll to position [63, 0]
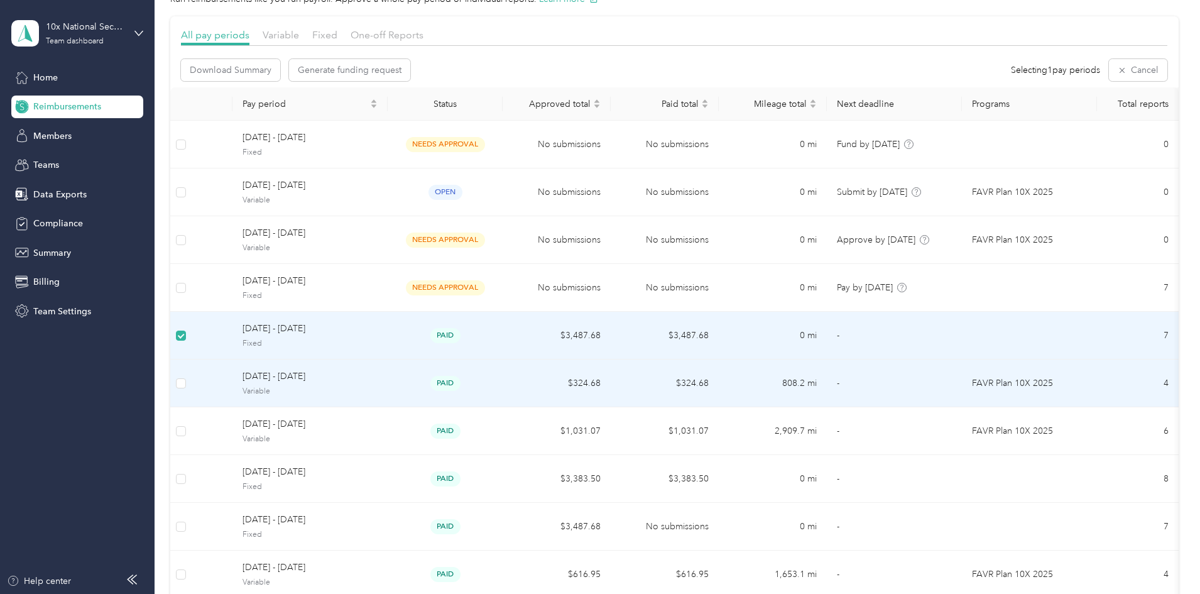
click at [192, 371] on td at bounding box center [180, 384] width 21 height 48
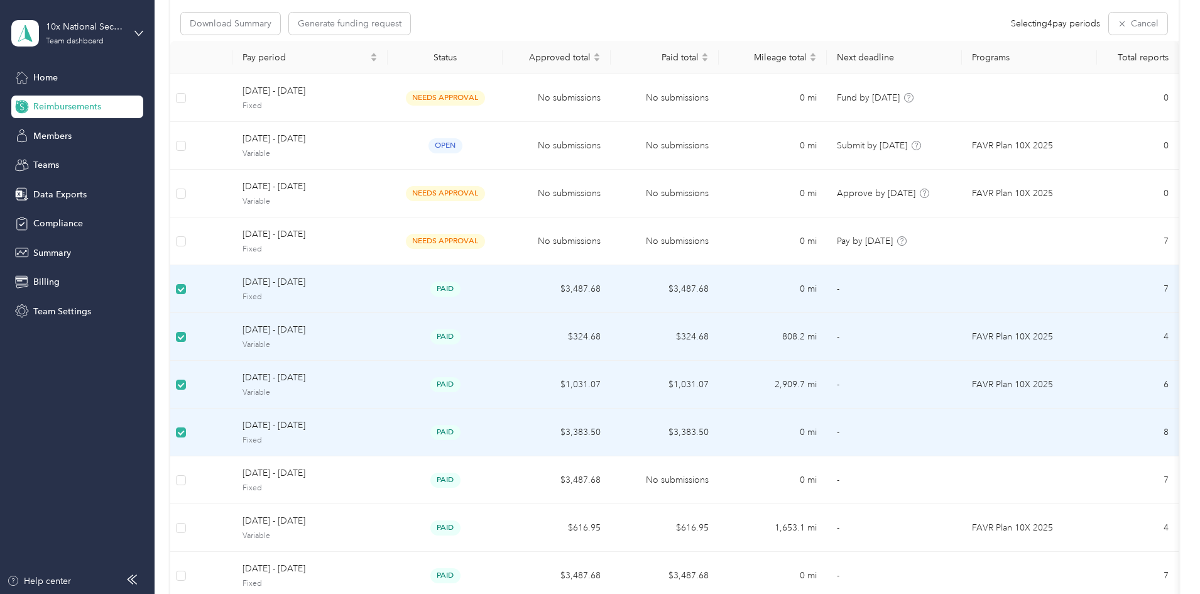
scroll to position [251, 0]
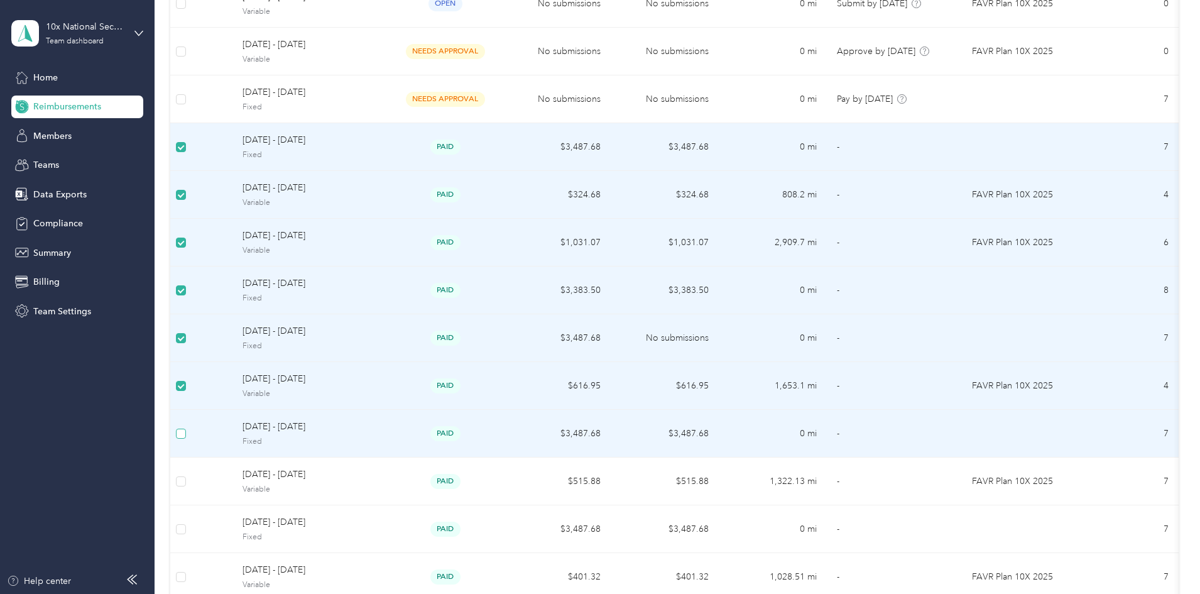
click at [186, 427] on label at bounding box center [181, 434] width 10 height 14
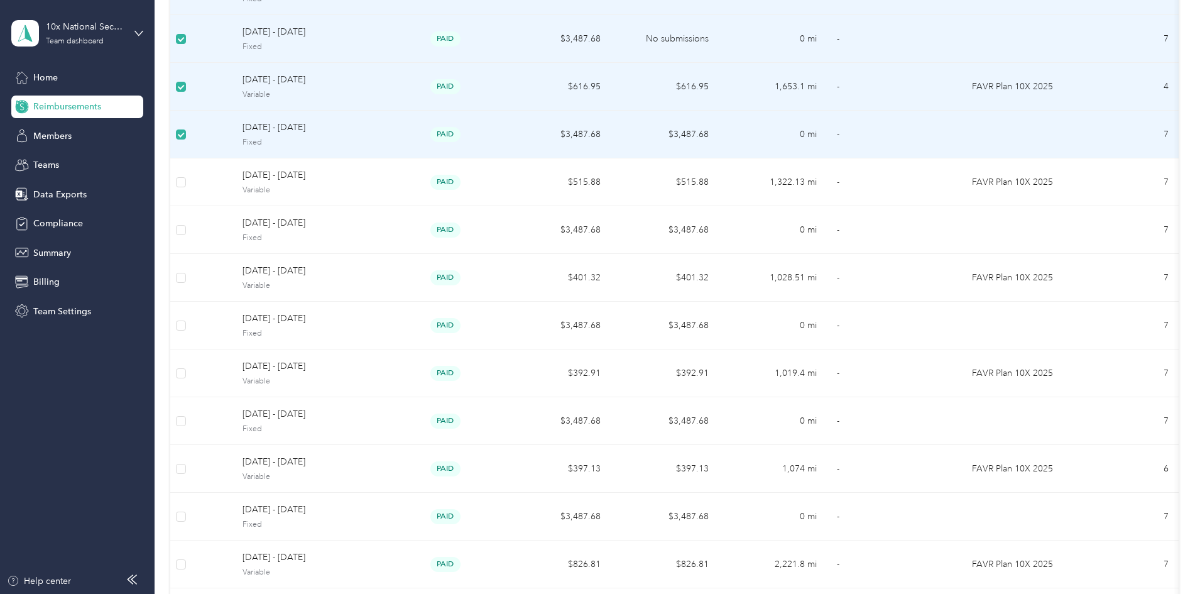
scroll to position [566, 0]
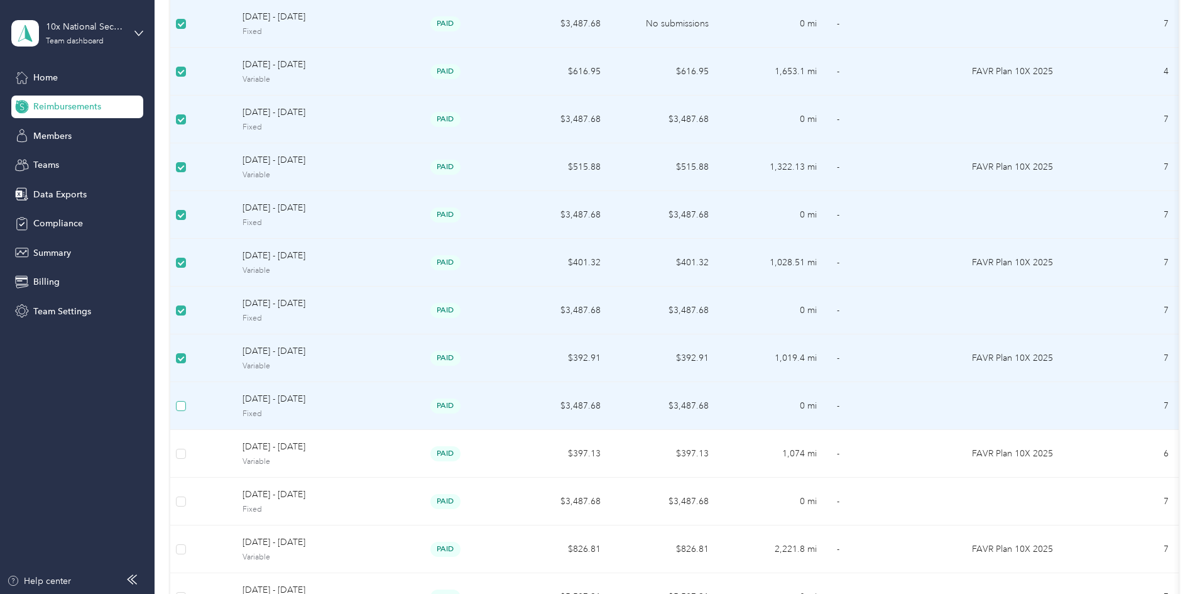
click at [186, 411] on label at bounding box center [181, 406] width 10 height 14
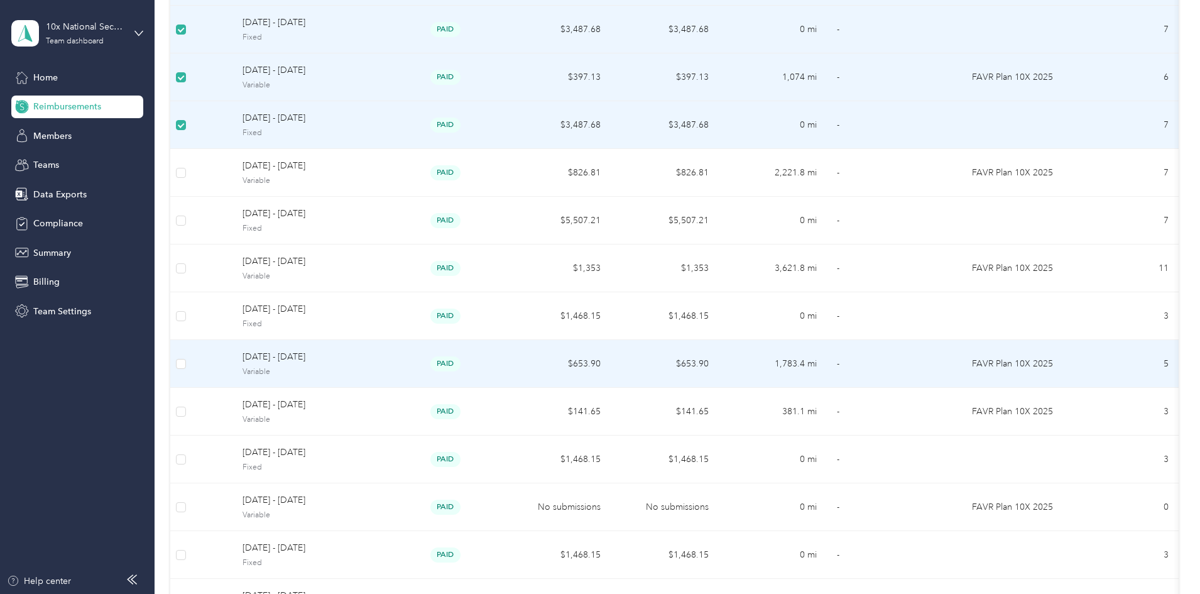
scroll to position [943, 0]
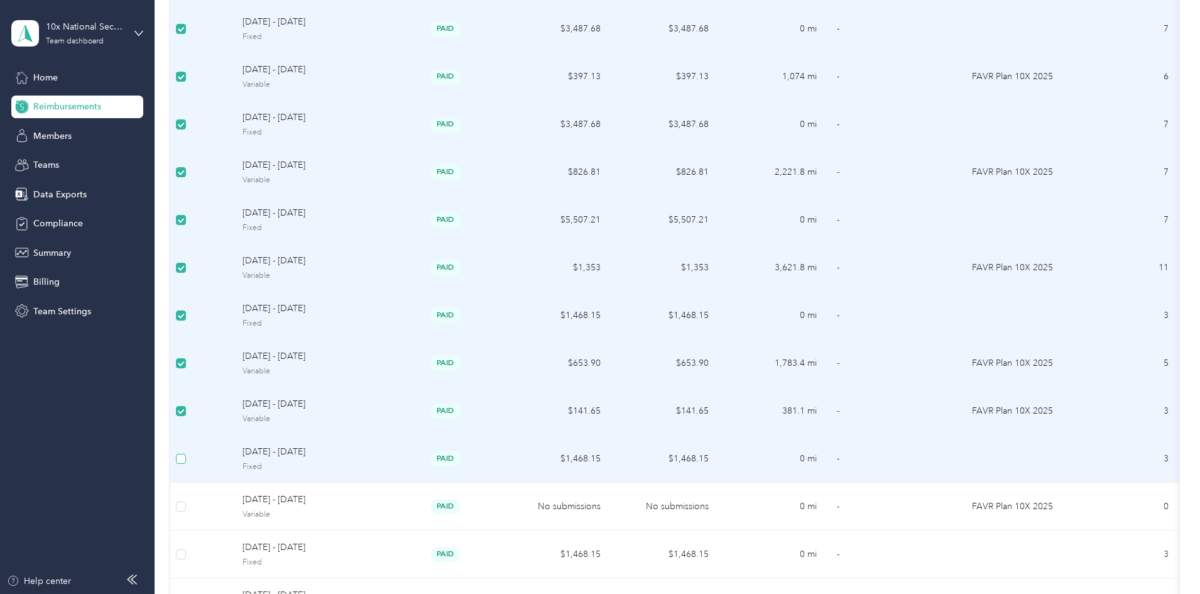
click at [186, 464] on label at bounding box center [181, 459] width 10 height 14
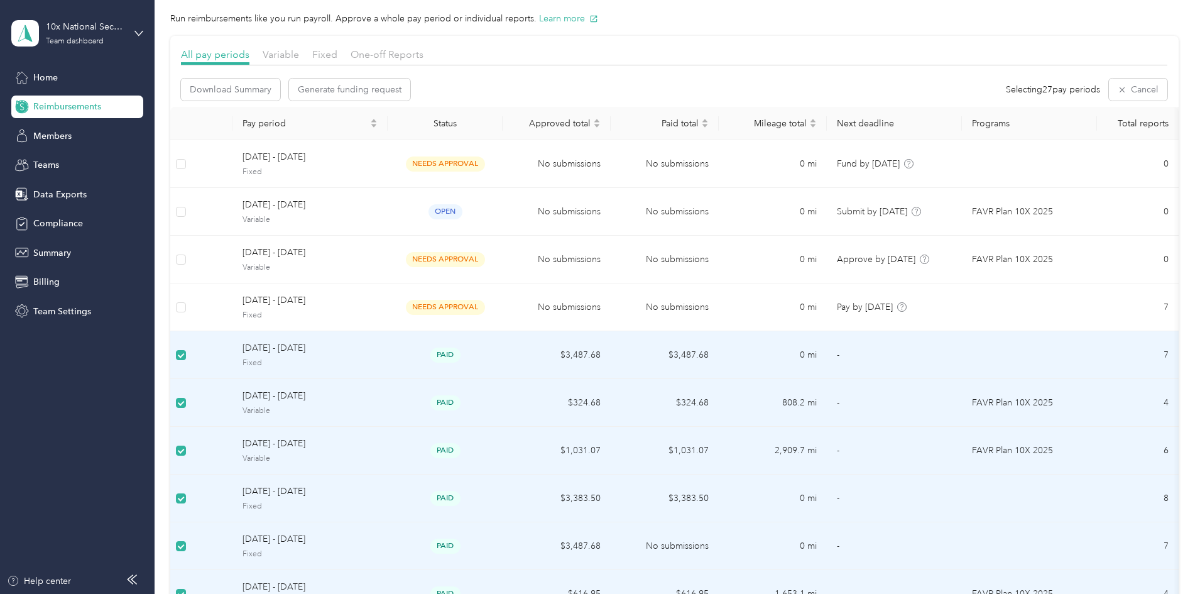
scroll to position [0, 0]
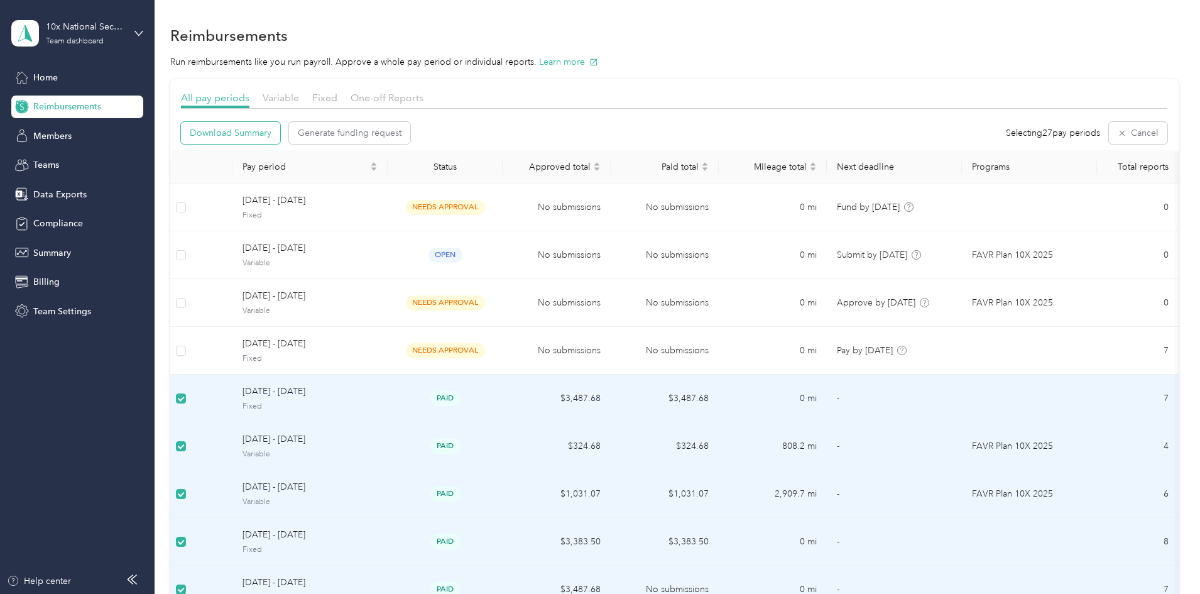
click at [272, 136] on span "Download Summary" at bounding box center [231, 132] width 82 height 13
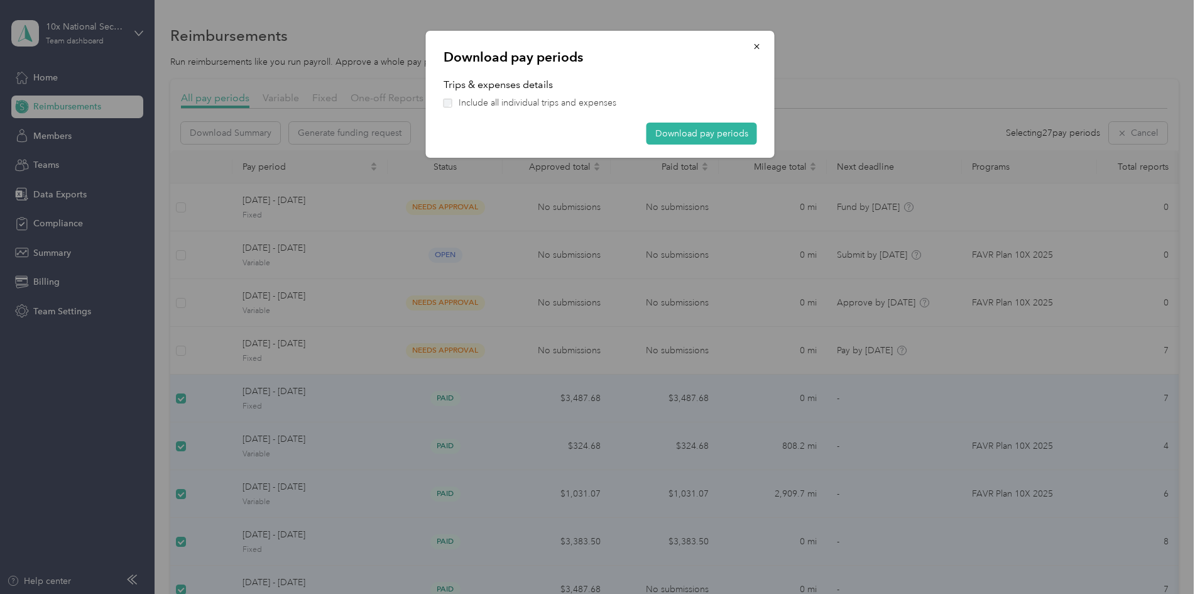
click at [463, 104] on span "Include all individual trips and expenses" at bounding box center [538, 102] width 158 height 13
click at [668, 133] on button "Download pay periods" at bounding box center [702, 134] width 111 height 22
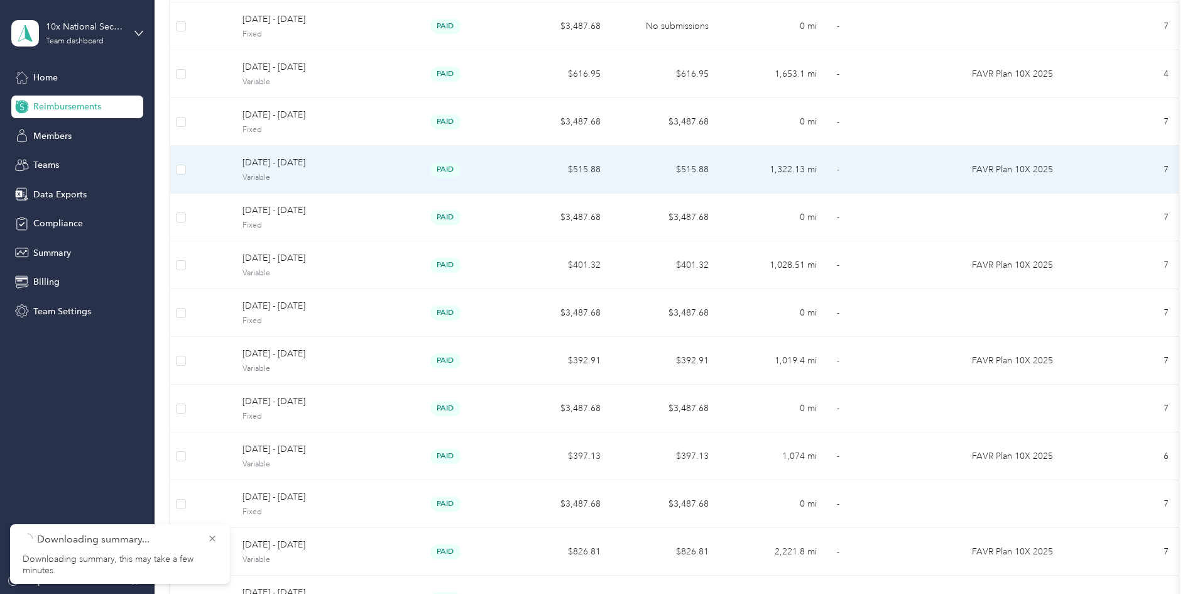
scroll to position [1263, 0]
